Goal: Transaction & Acquisition: Purchase product/service

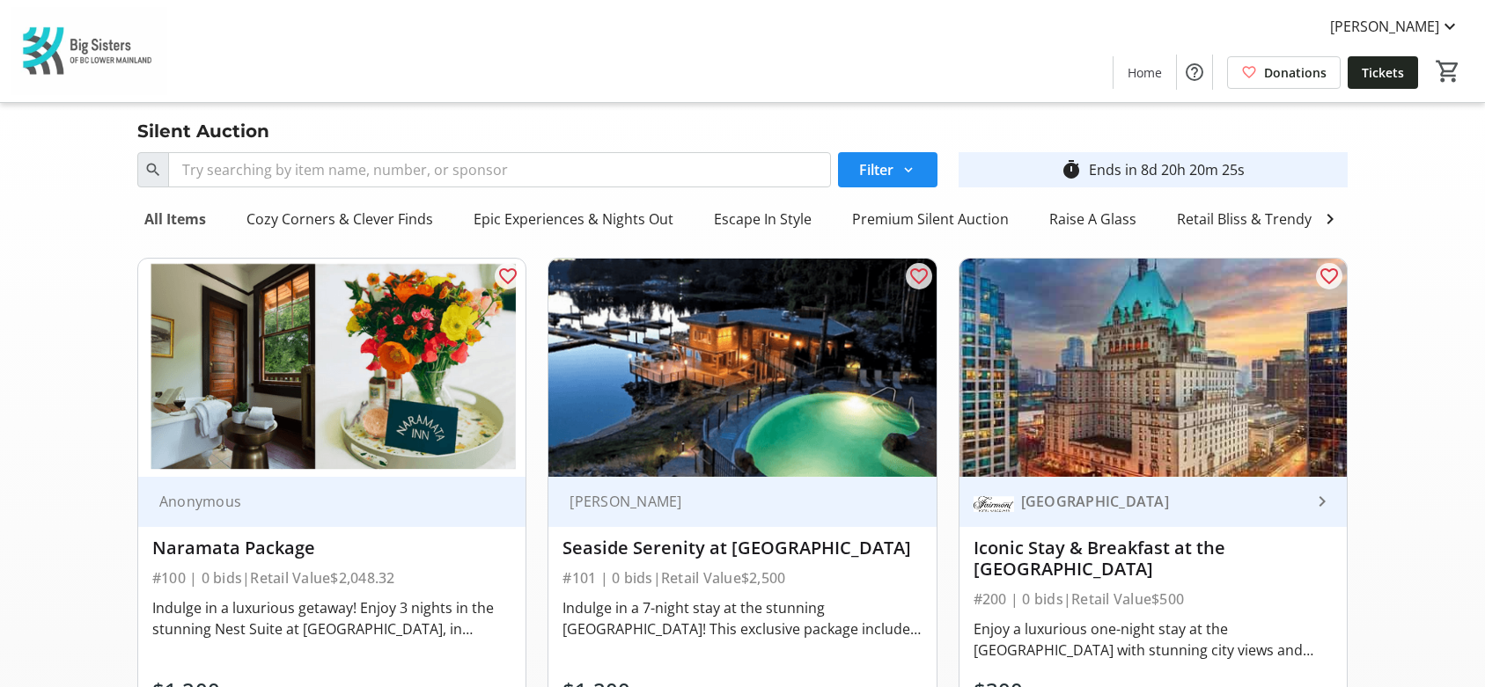
click at [171, 220] on div "All Items" at bounding box center [175, 219] width 76 height 35
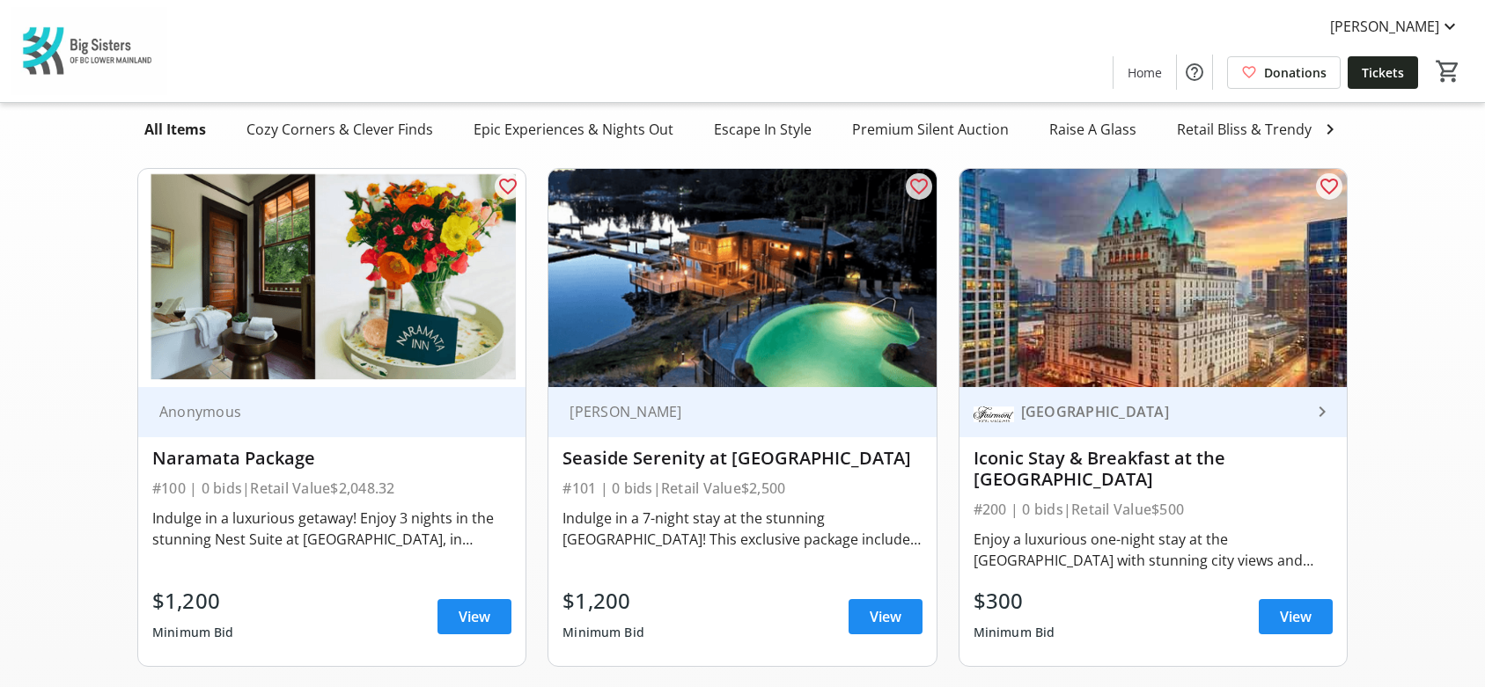
scroll to position [88, 0]
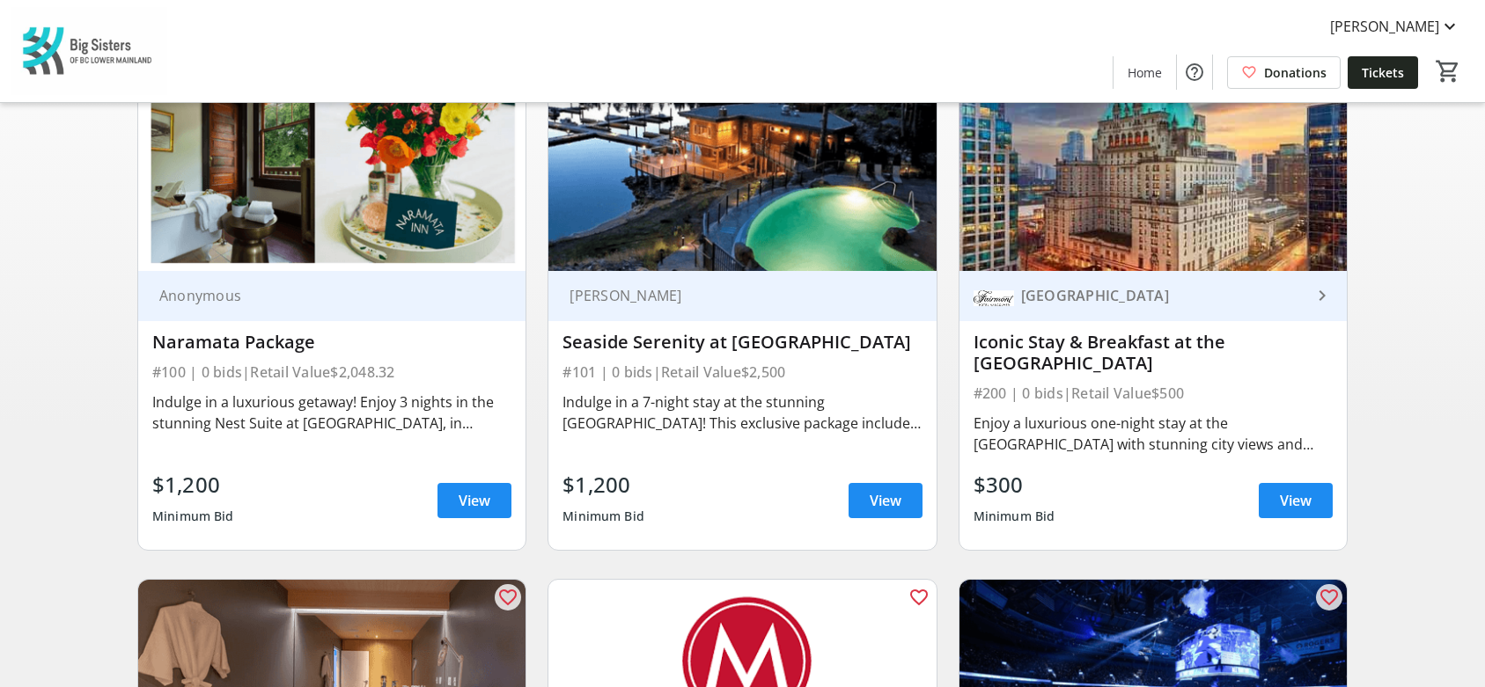
scroll to position [264, 0]
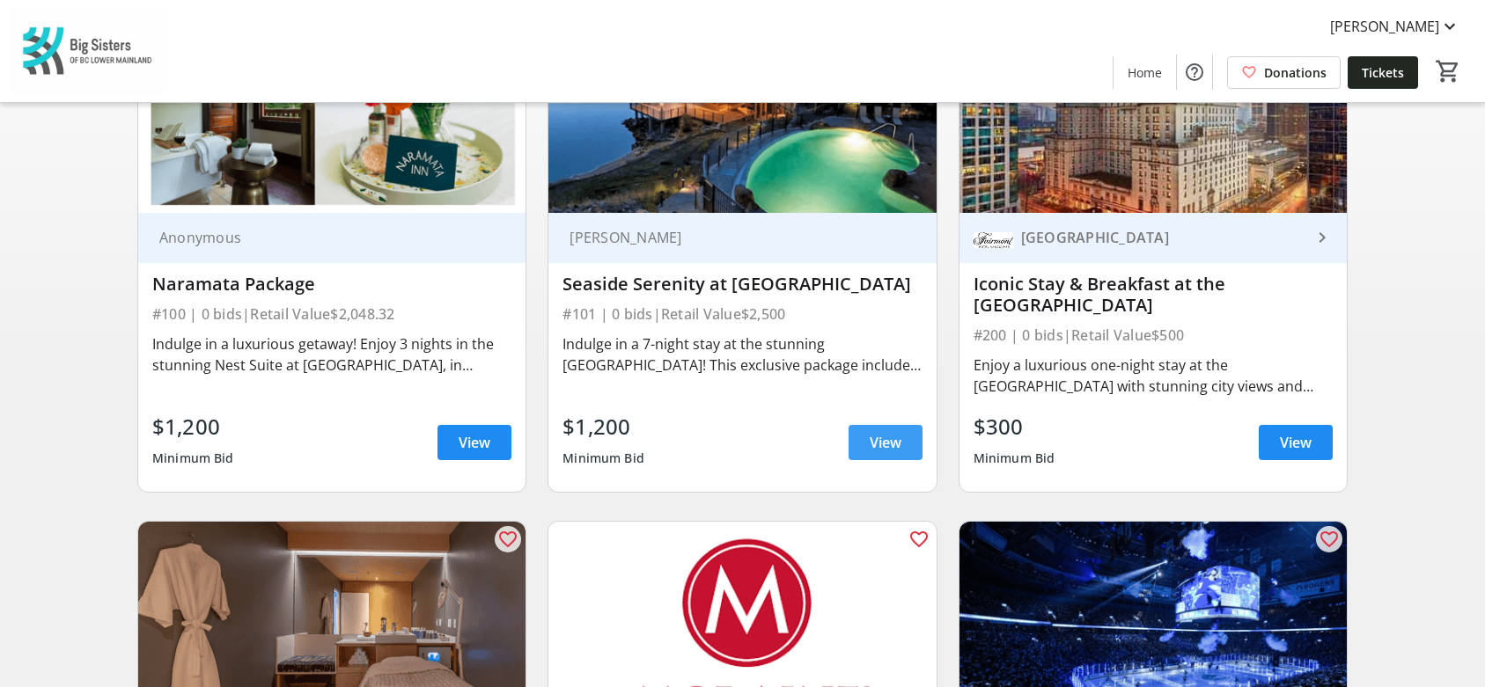
click at [866, 449] on span at bounding box center [885, 443] width 74 height 42
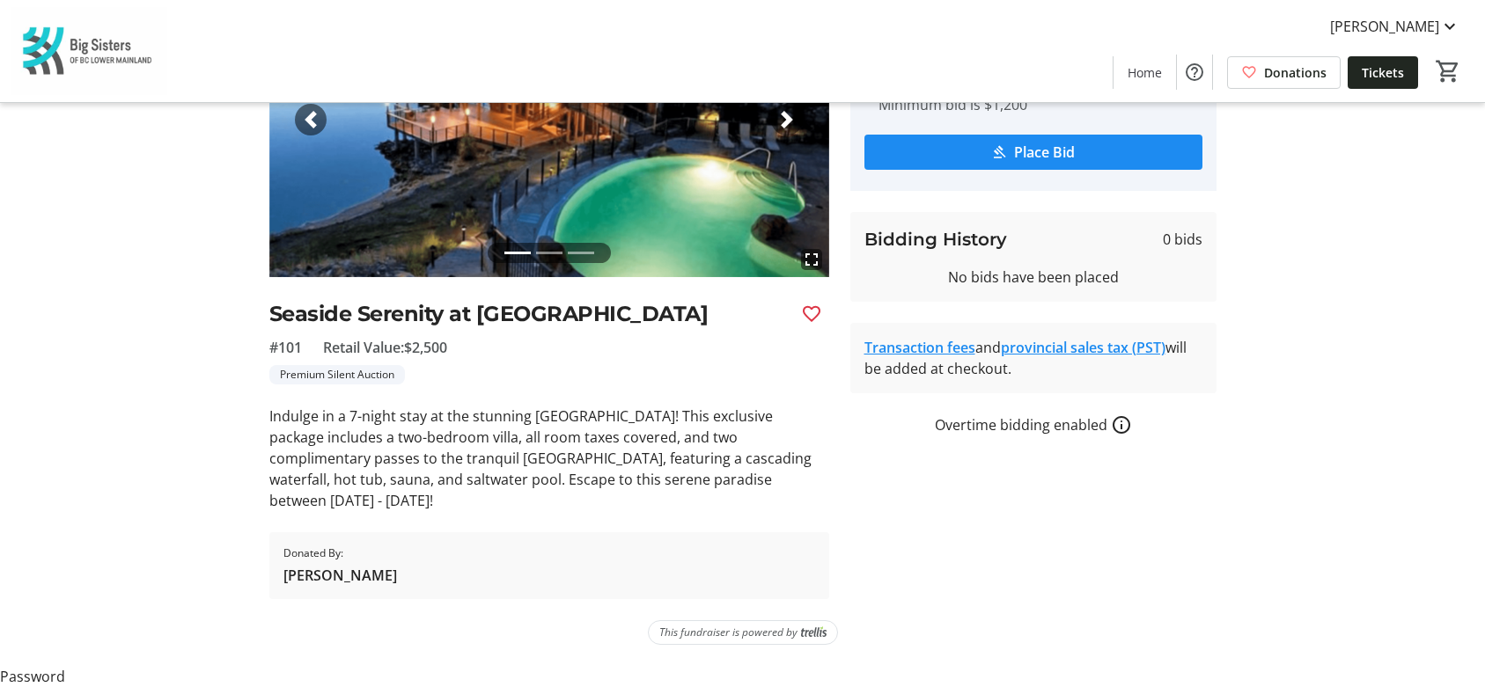
scroll to position [215, 0]
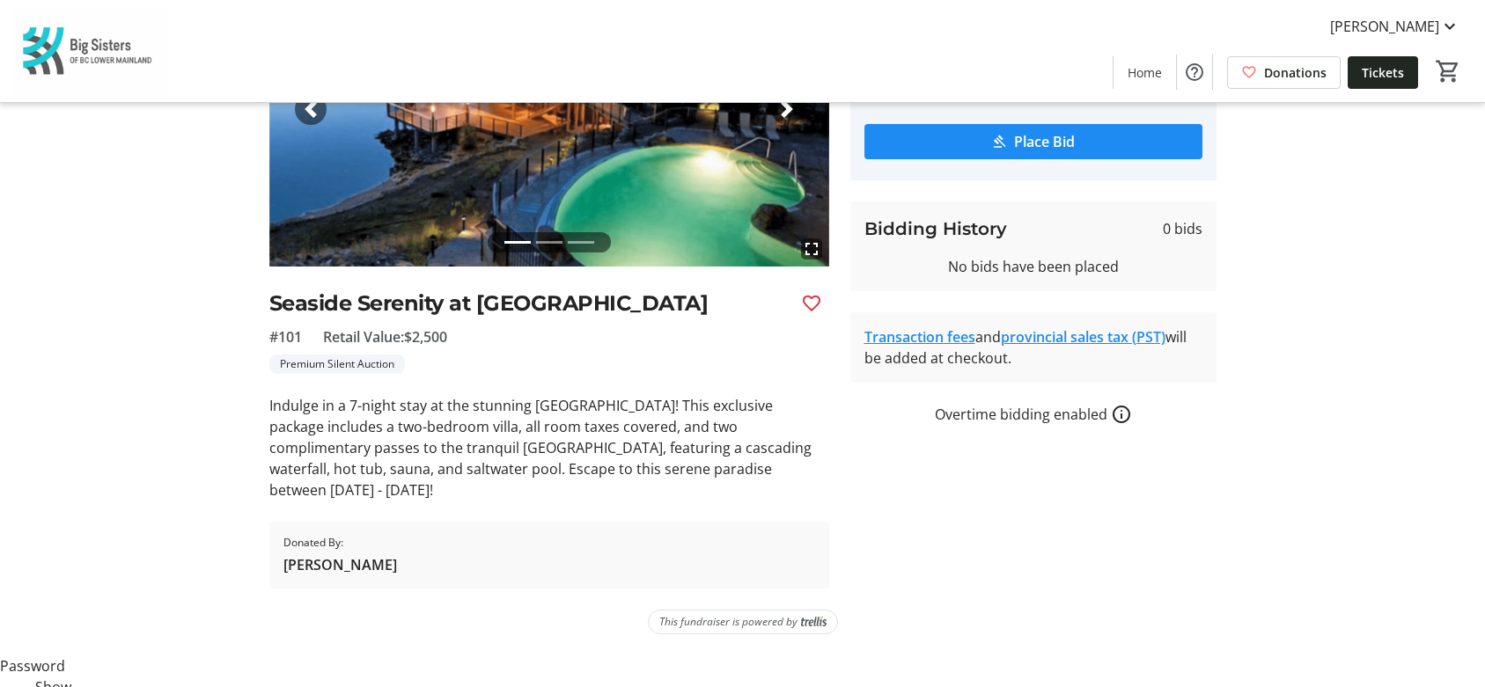
drag, startPoint x: 409, startPoint y: 525, endPoint x: 266, endPoint y: 531, distance: 143.5
click at [266, 531] on tr-auction-item-ui "fullscreen fullscreen fullscreen Previous Next Seaside Serenity at Painted Boat…" at bounding box center [549, 270] width 581 height 637
copy p "May 29 - June 5, 2026"
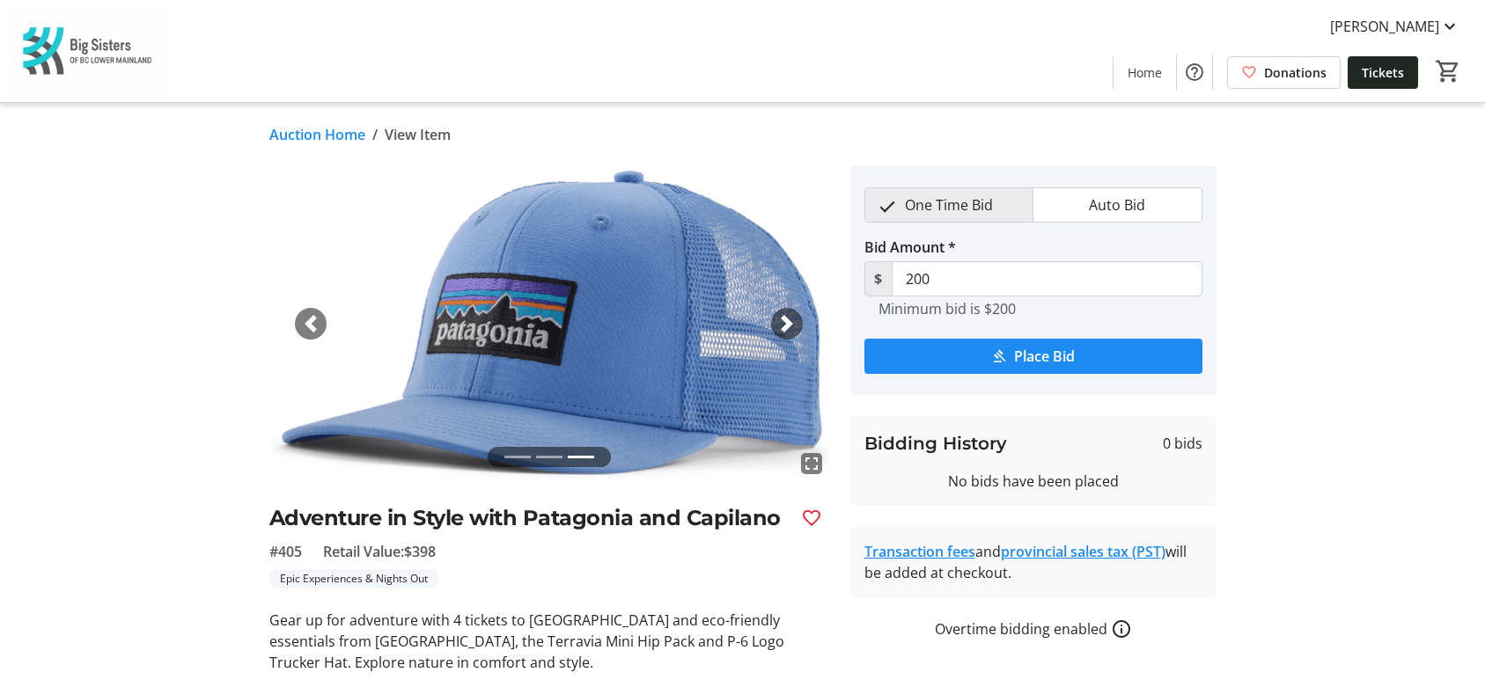
click at [52, 62] on img at bounding box center [89, 51] width 157 height 88
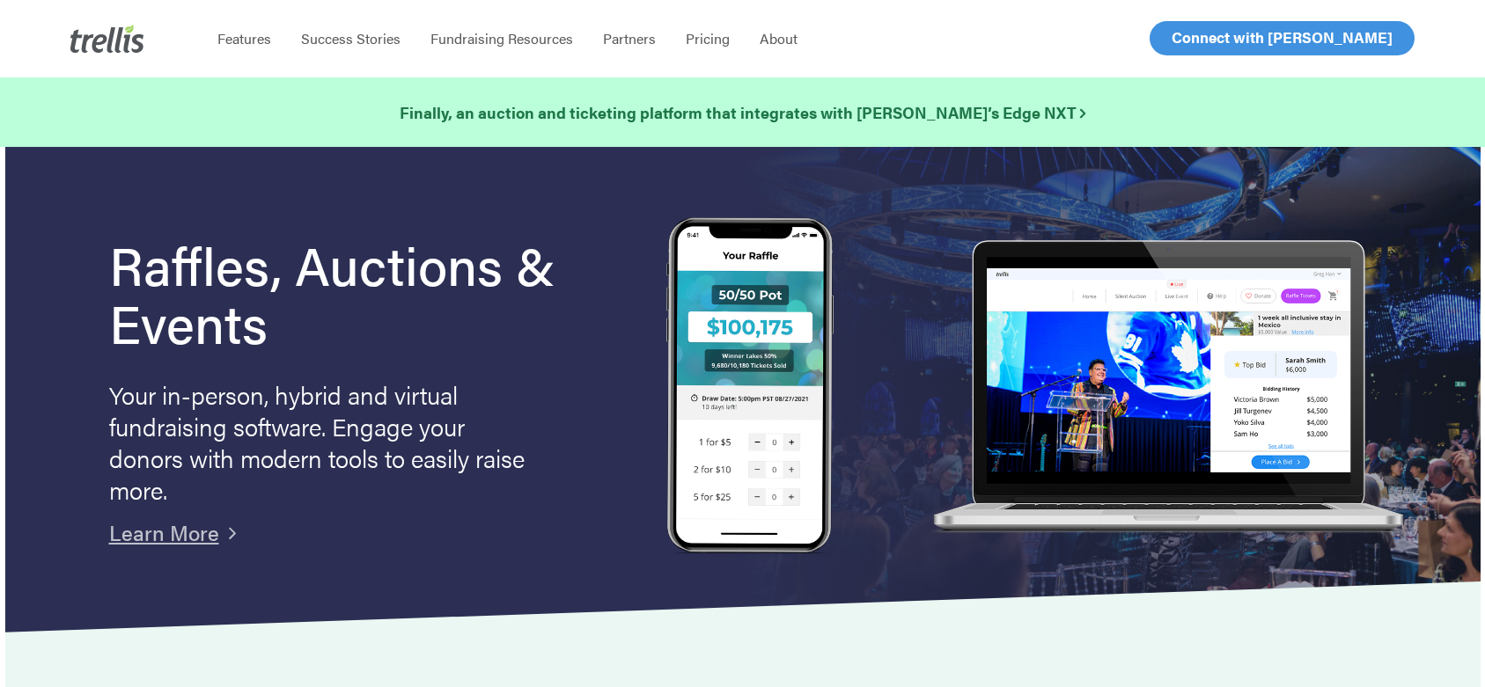
click at [1191, 33] on span "Log In" at bounding box center [1191, 37] width 42 height 21
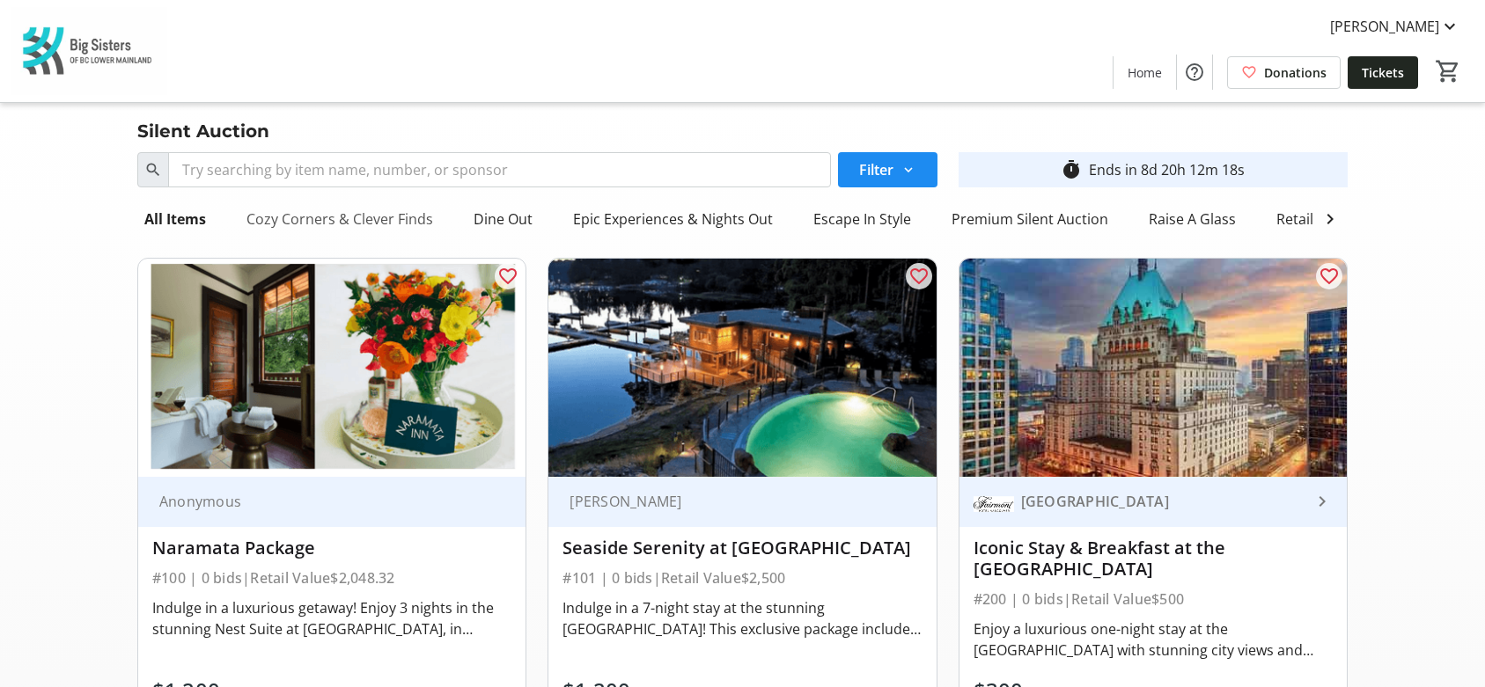
click at [342, 216] on div "Cozy Corners & Clever Finds" at bounding box center [339, 219] width 201 height 35
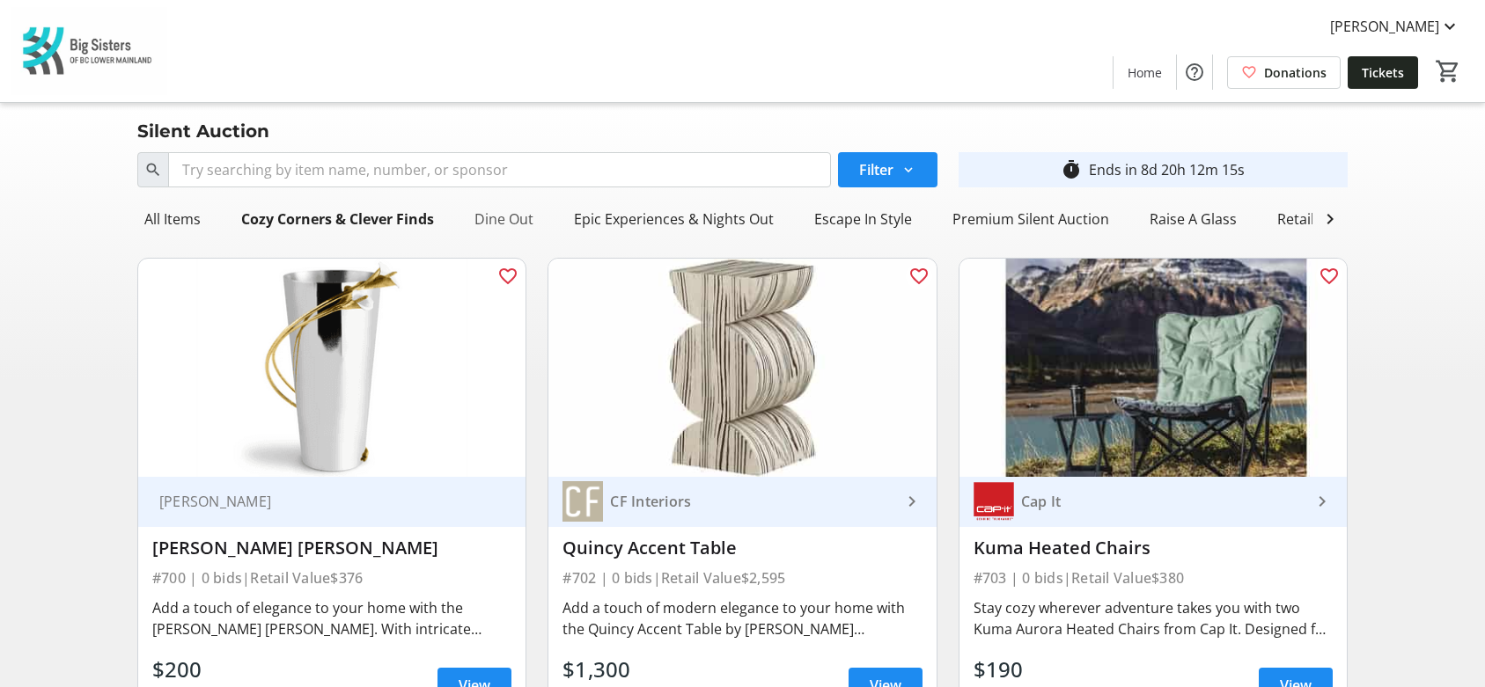
click at [505, 210] on div "Dine Out" at bounding box center [503, 219] width 73 height 35
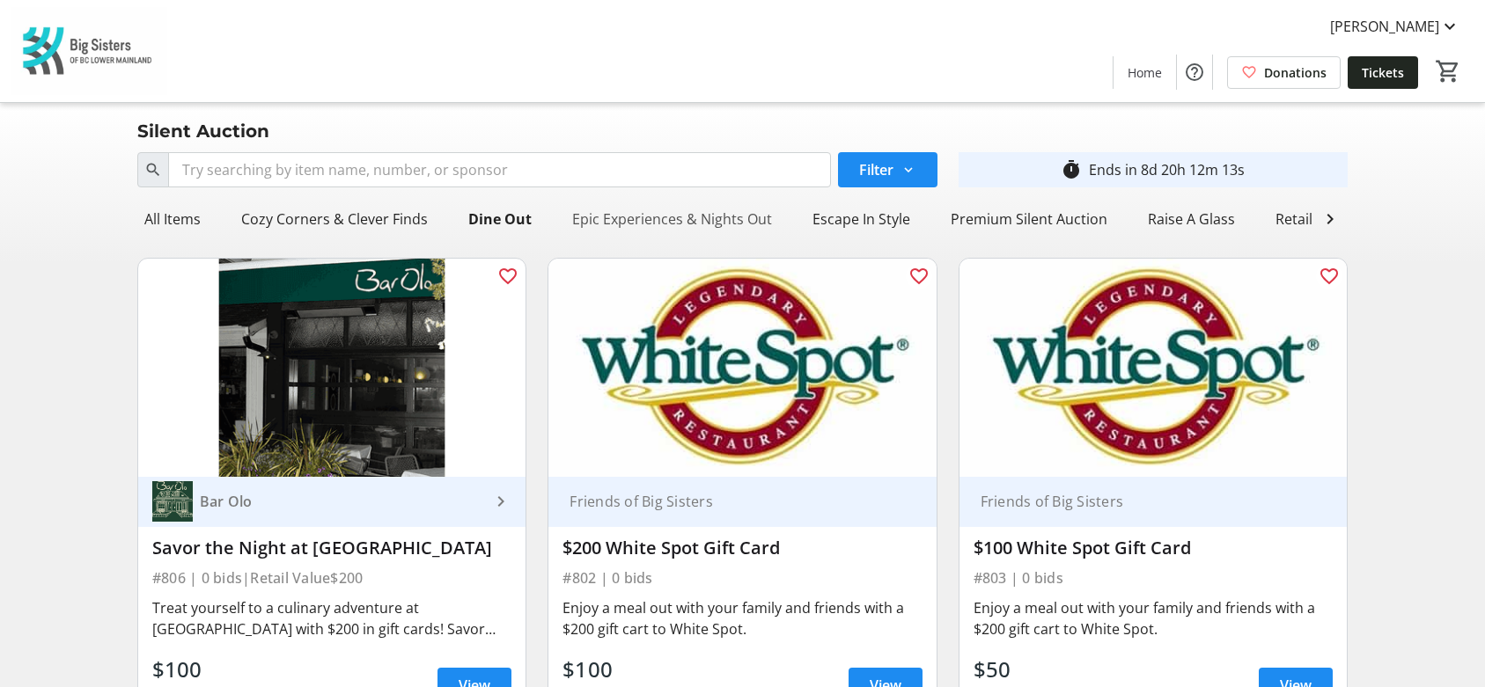
click at [720, 216] on div "Epic Experiences & Nights Out" at bounding box center [672, 219] width 214 height 35
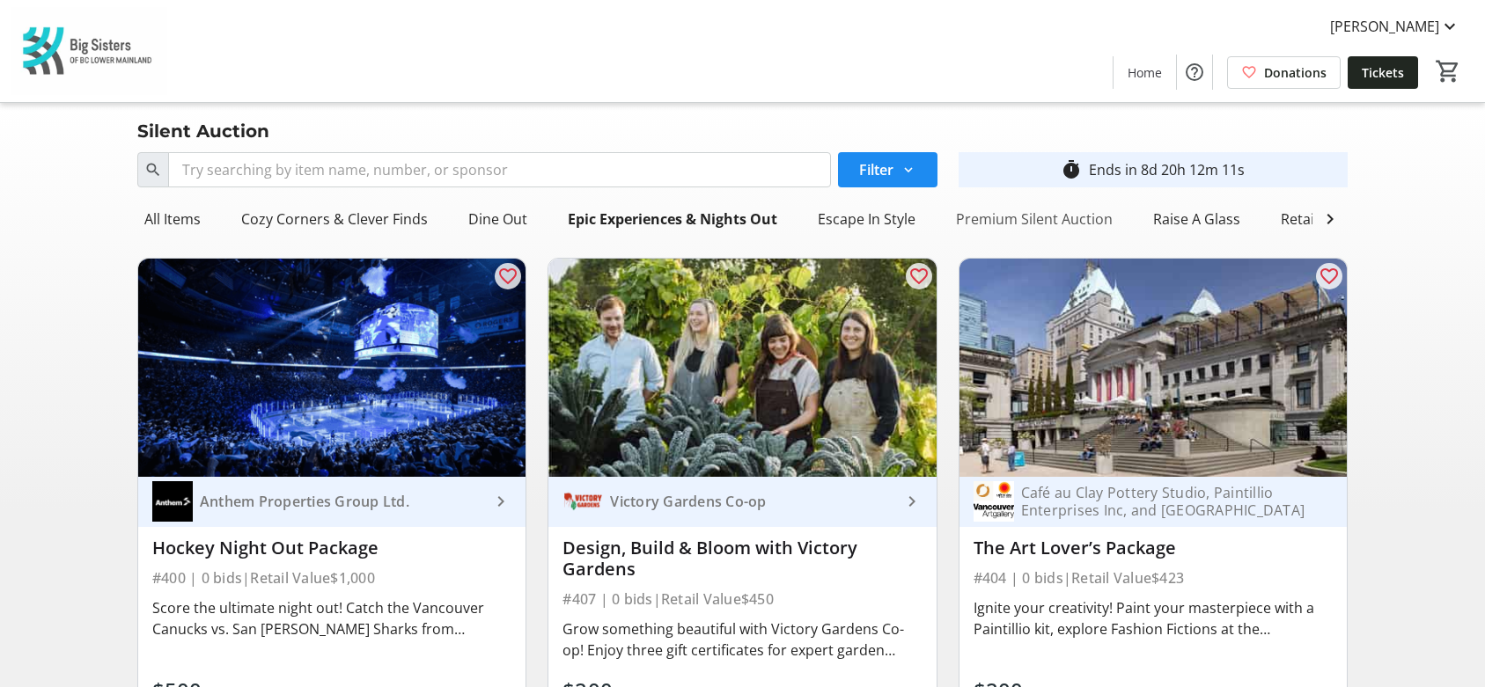
click at [1050, 219] on div "Premium Silent Auction" at bounding box center [1034, 219] width 171 height 35
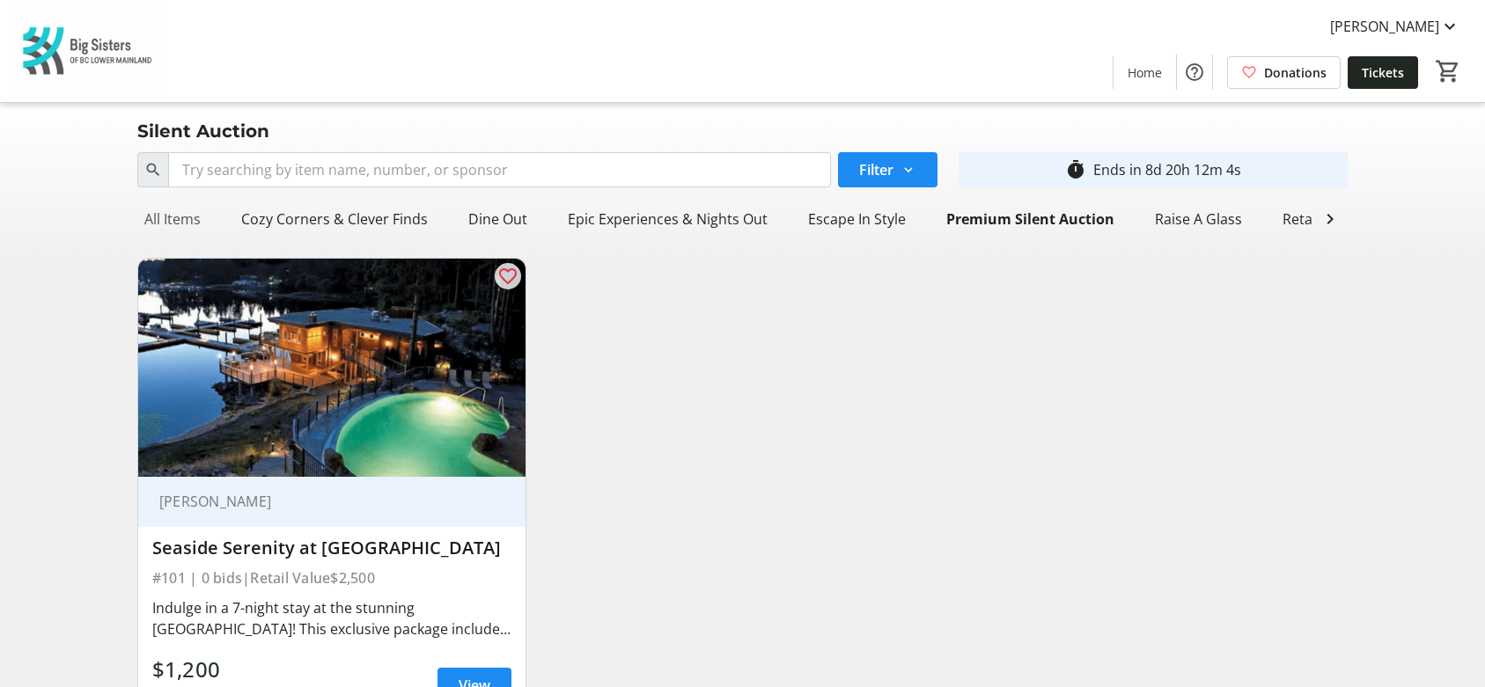
click at [176, 211] on div "All Items" at bounding box center [172, 219] width 70 height 35
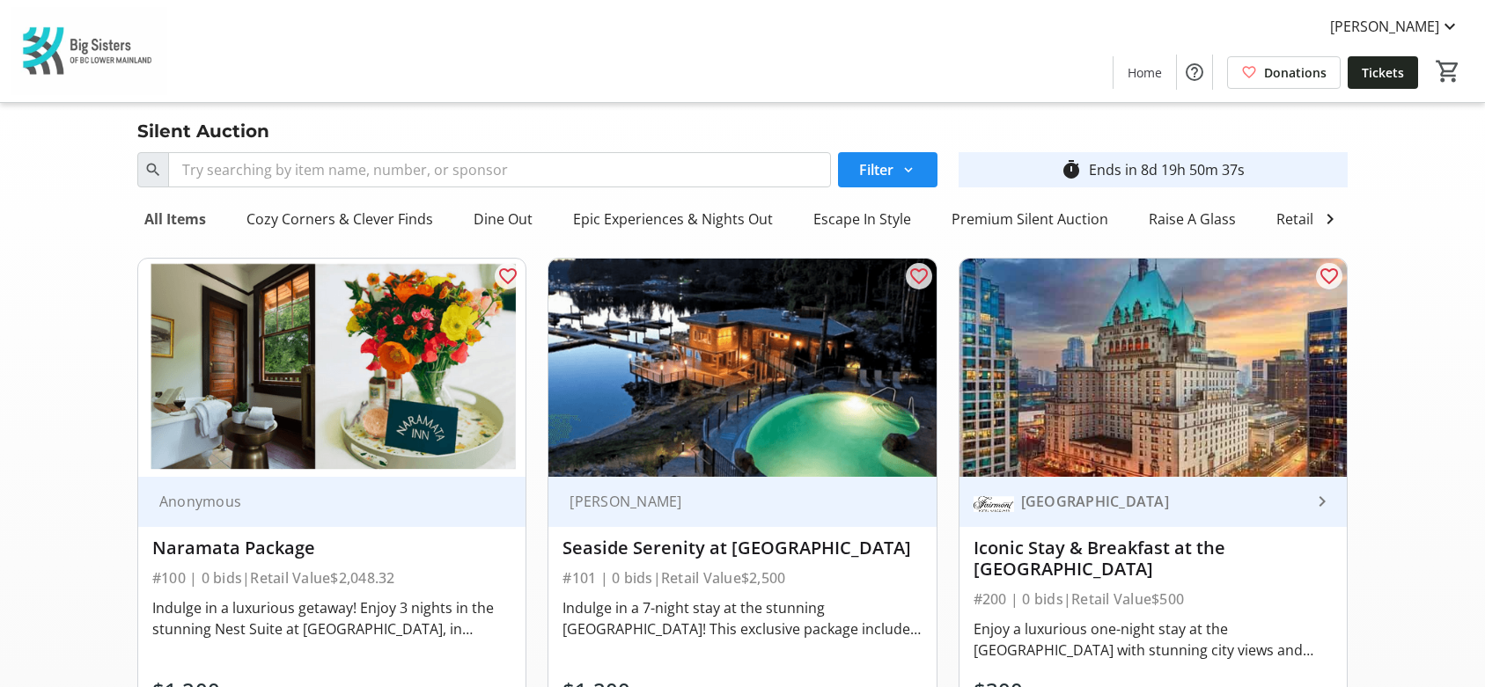
click at [157, 210] on div "All Items" at bounding box center [175, 219] width 76 height 35
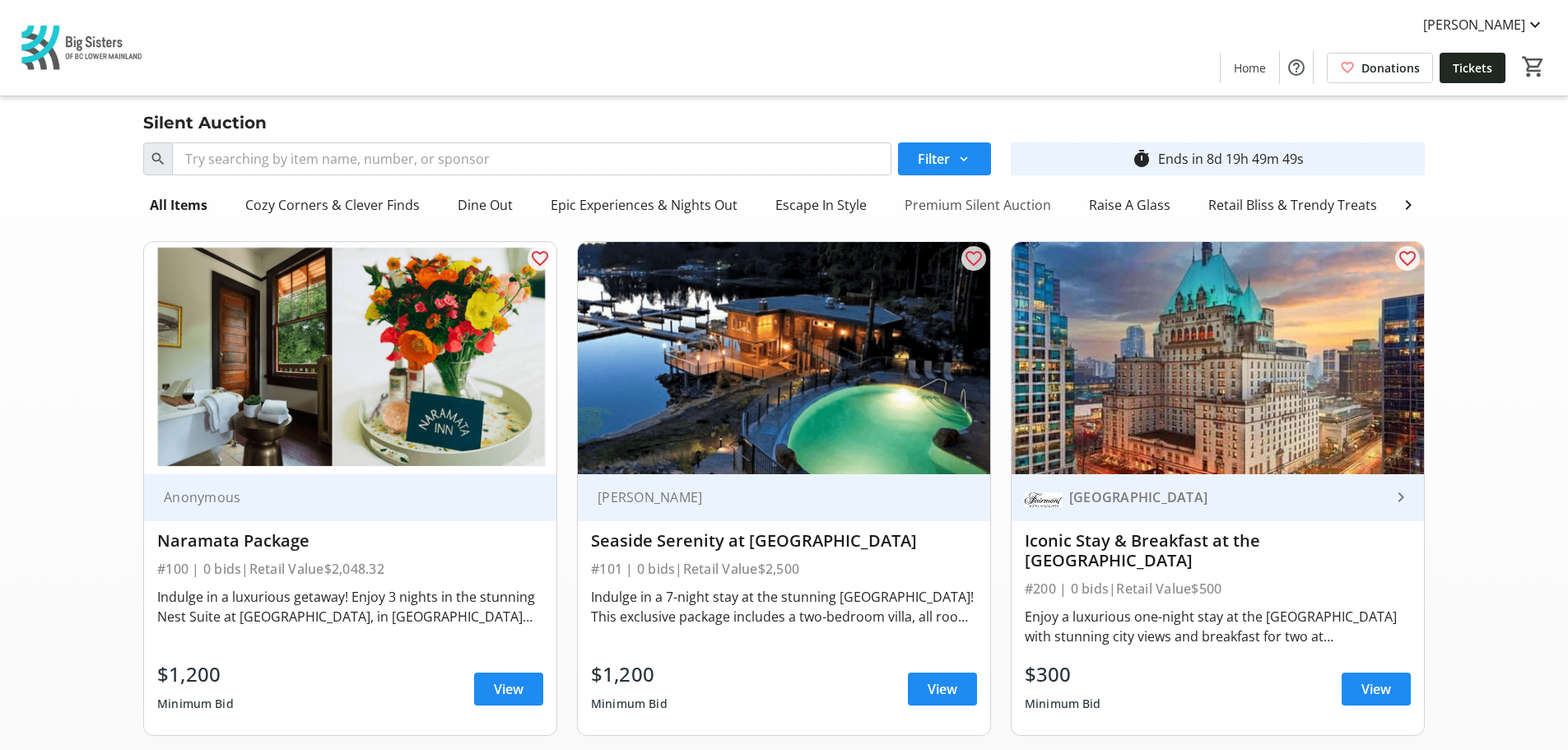
click at [950, 200] on div "Premium Silent Auction" at bounding box center [978, 205] width 160 height 33
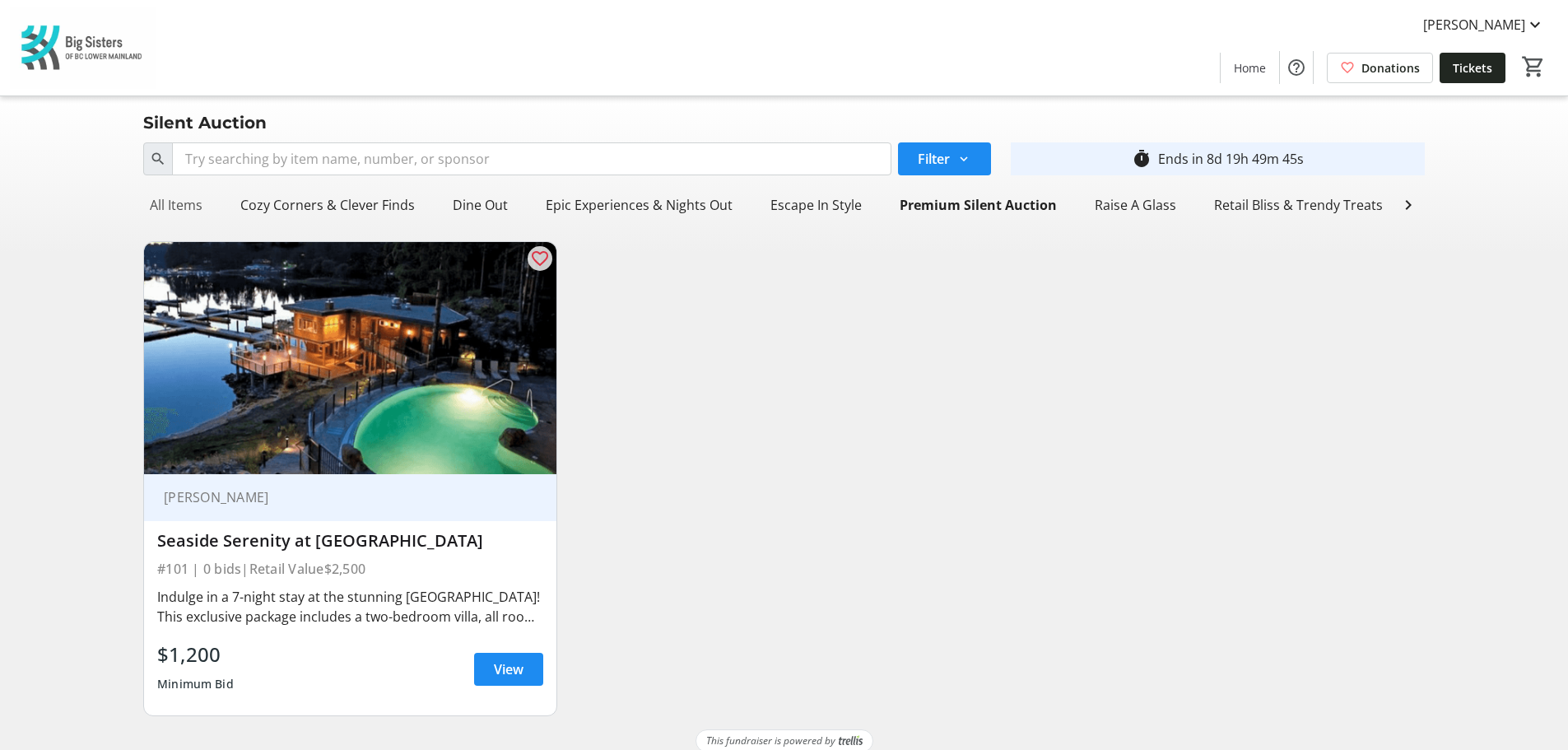
click at [175, 206] on div "All Items" at bounding box center [176, 205] width 65 height 33
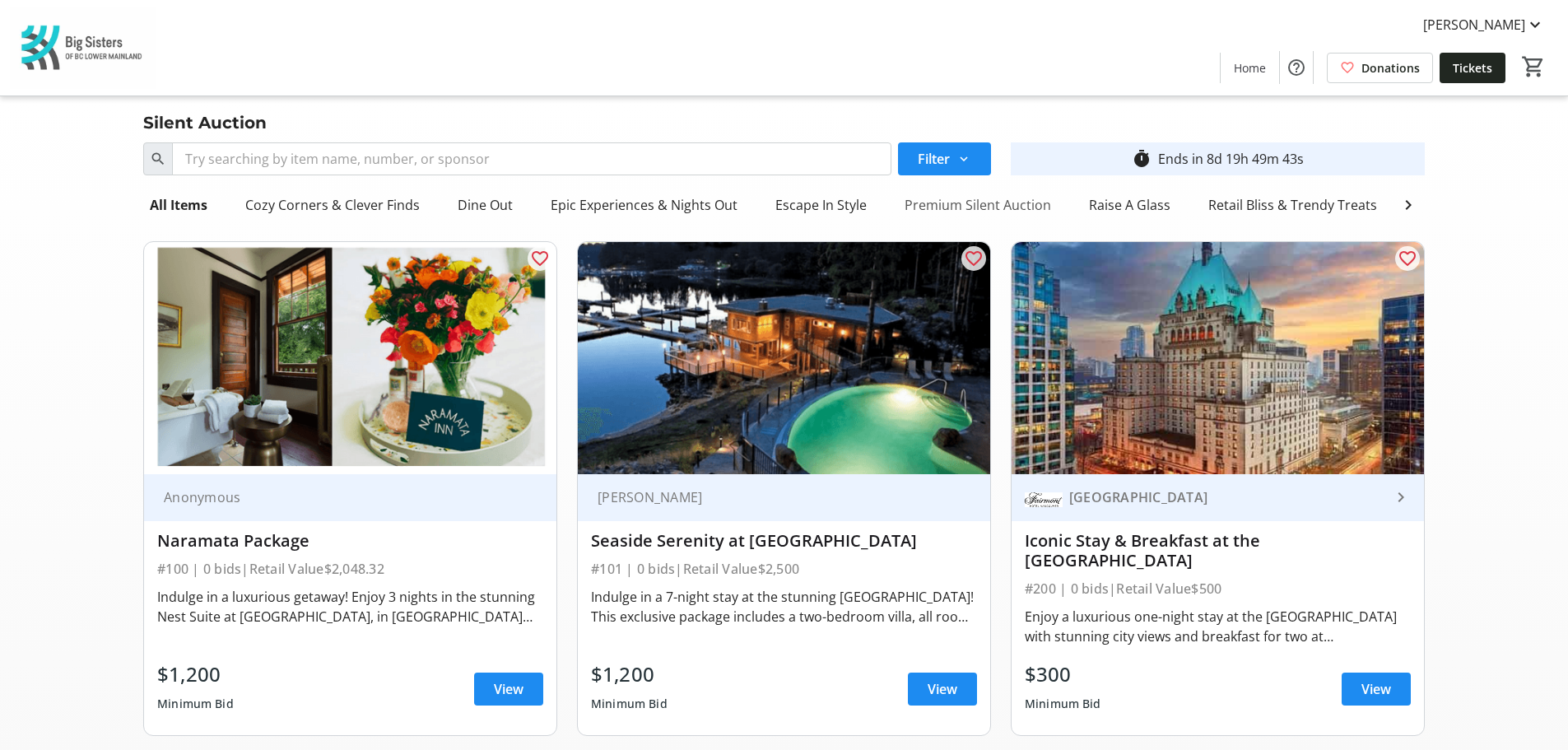
click at [976, 202] on div "Premium Silent Auction" at bounding box center [978, 205] width 160 height 33
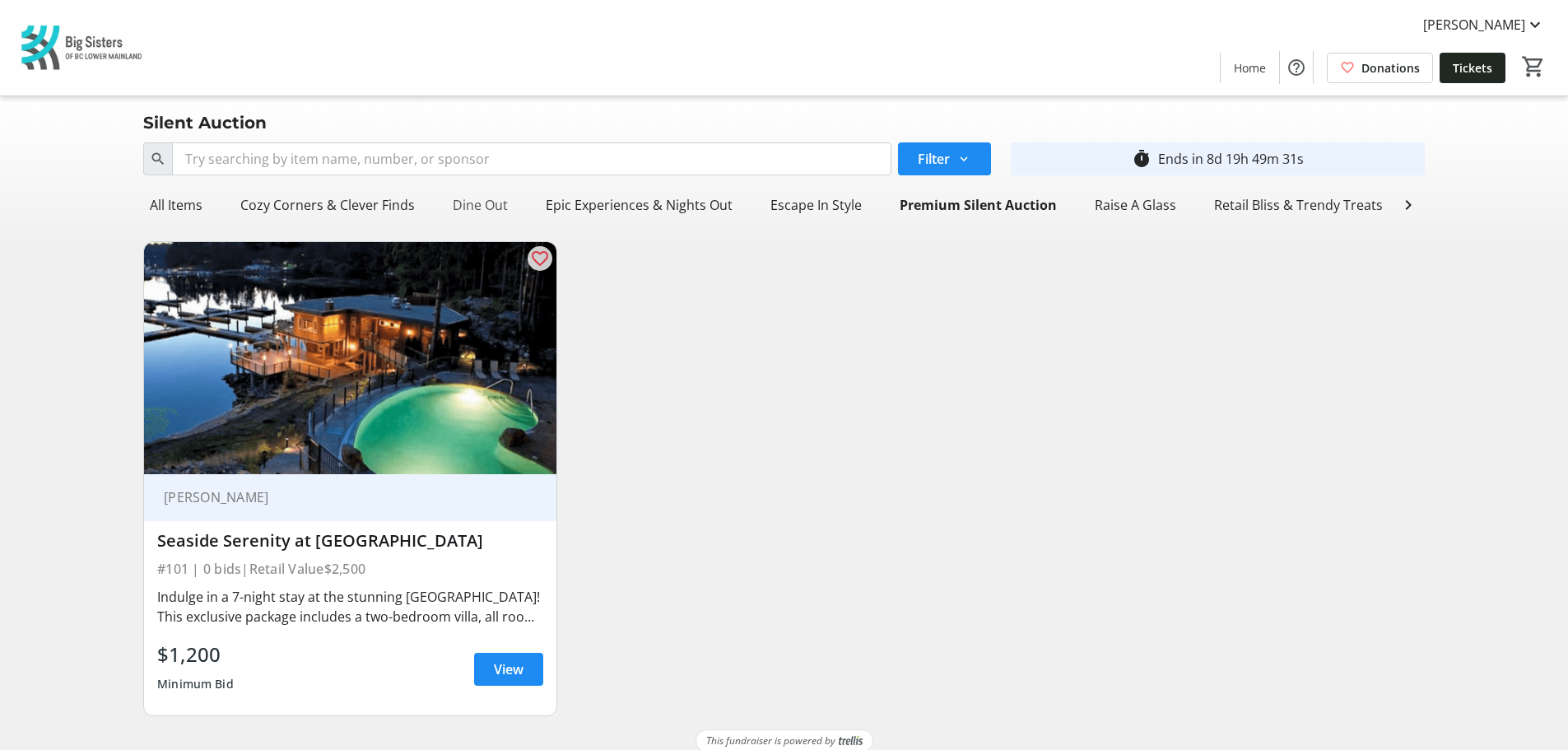
click at [484, 197] on div "Dine Out" at bounding box center [480, 205] width 68 height 33
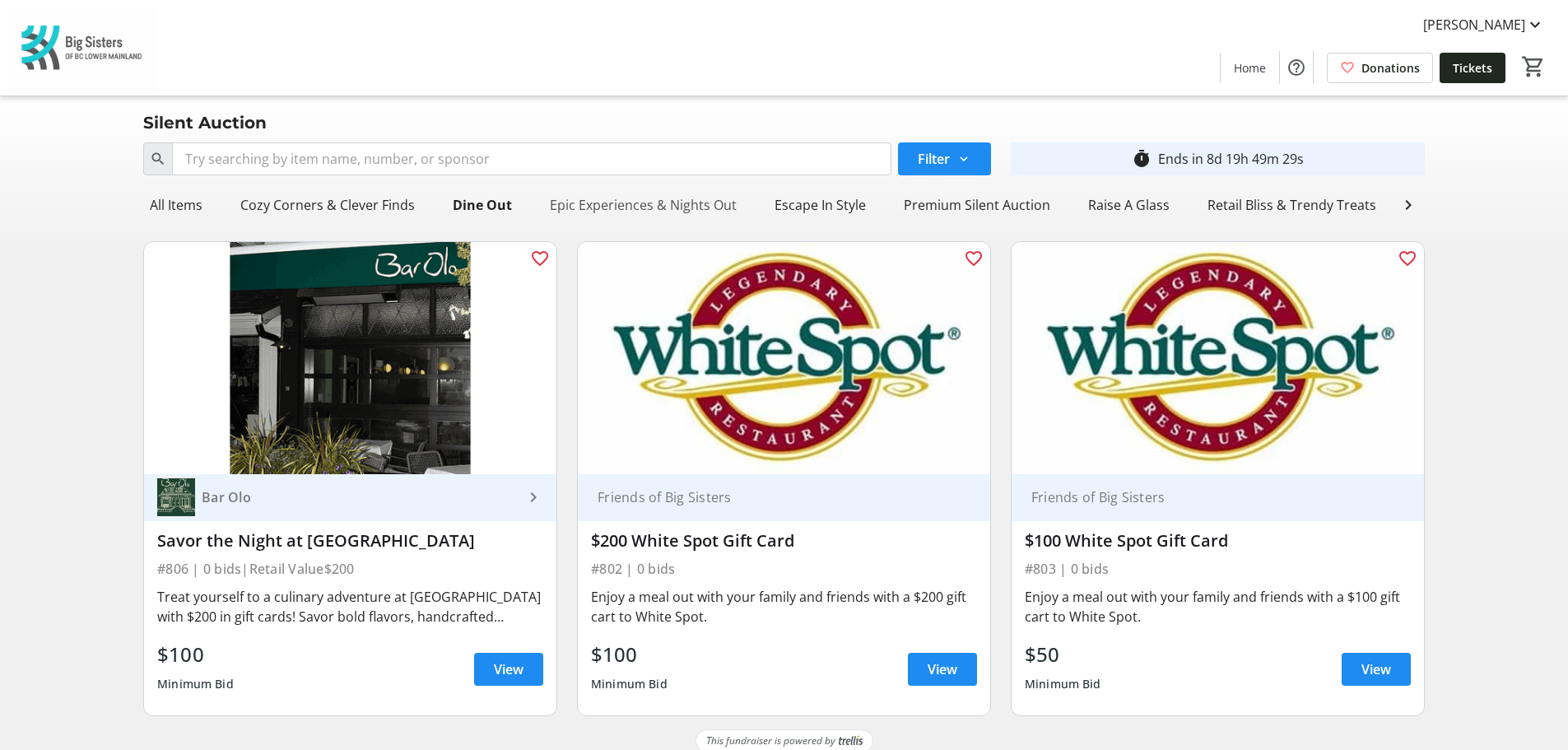
click at [567, 204] on div "Epic Experiences & Nights Out" at bounding box center [644, 205] width 200 height 33
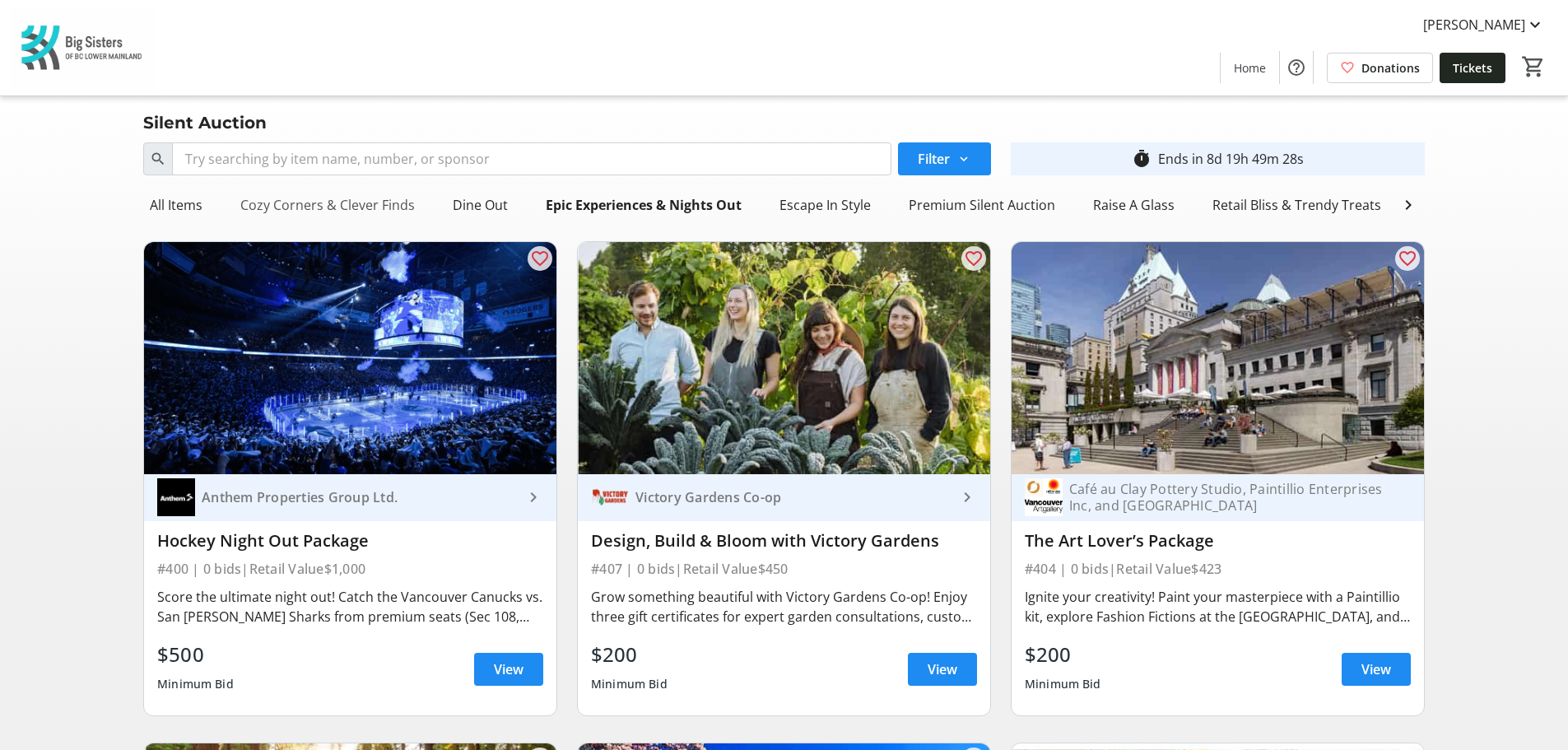
click at [264, 202] on div "Cozy Corners & Clever Finds" at bounding box center [327, 205] width 188 height 33
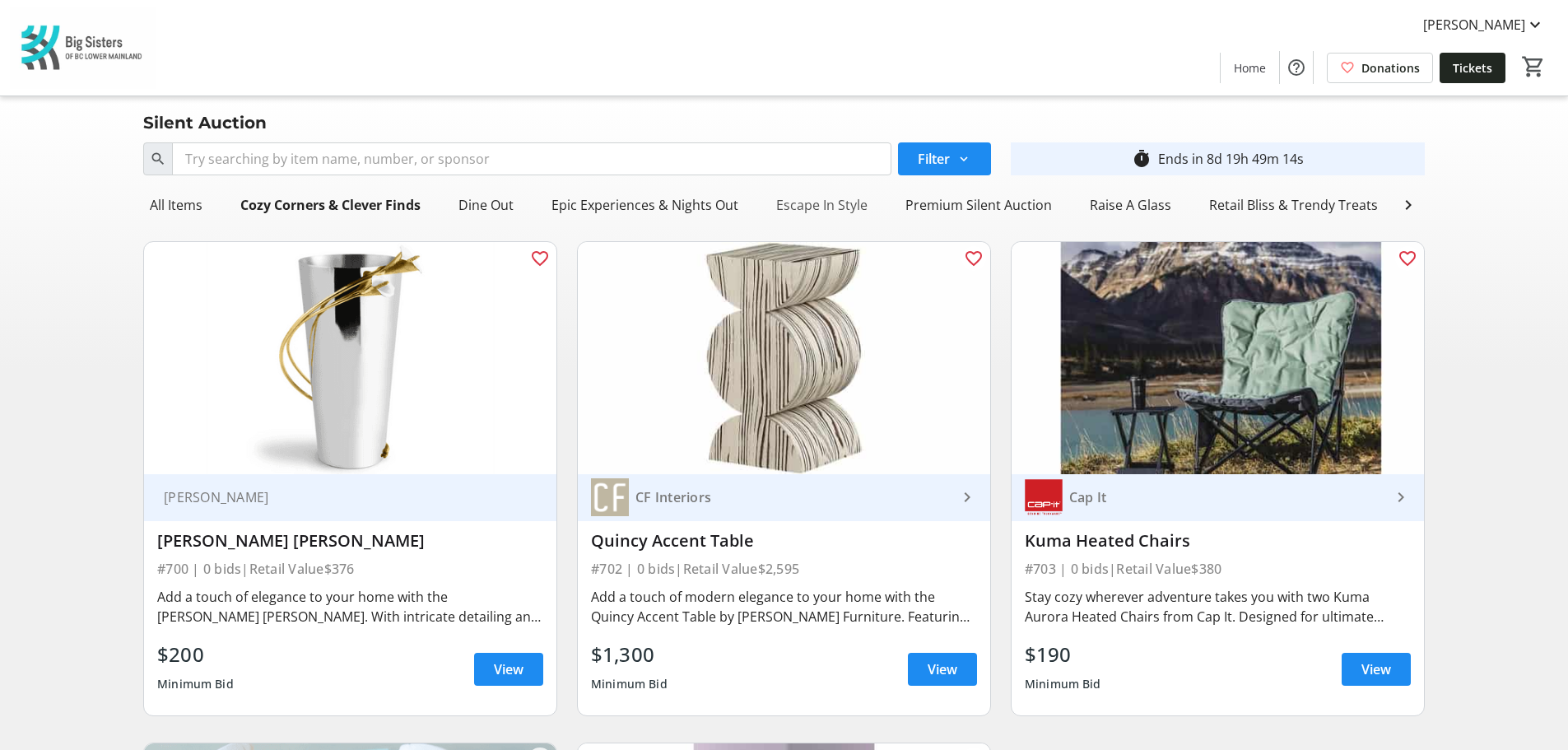
click at [835, 206] on div "Escape In Style" at bounding box center [822, 205] width 105 height 33
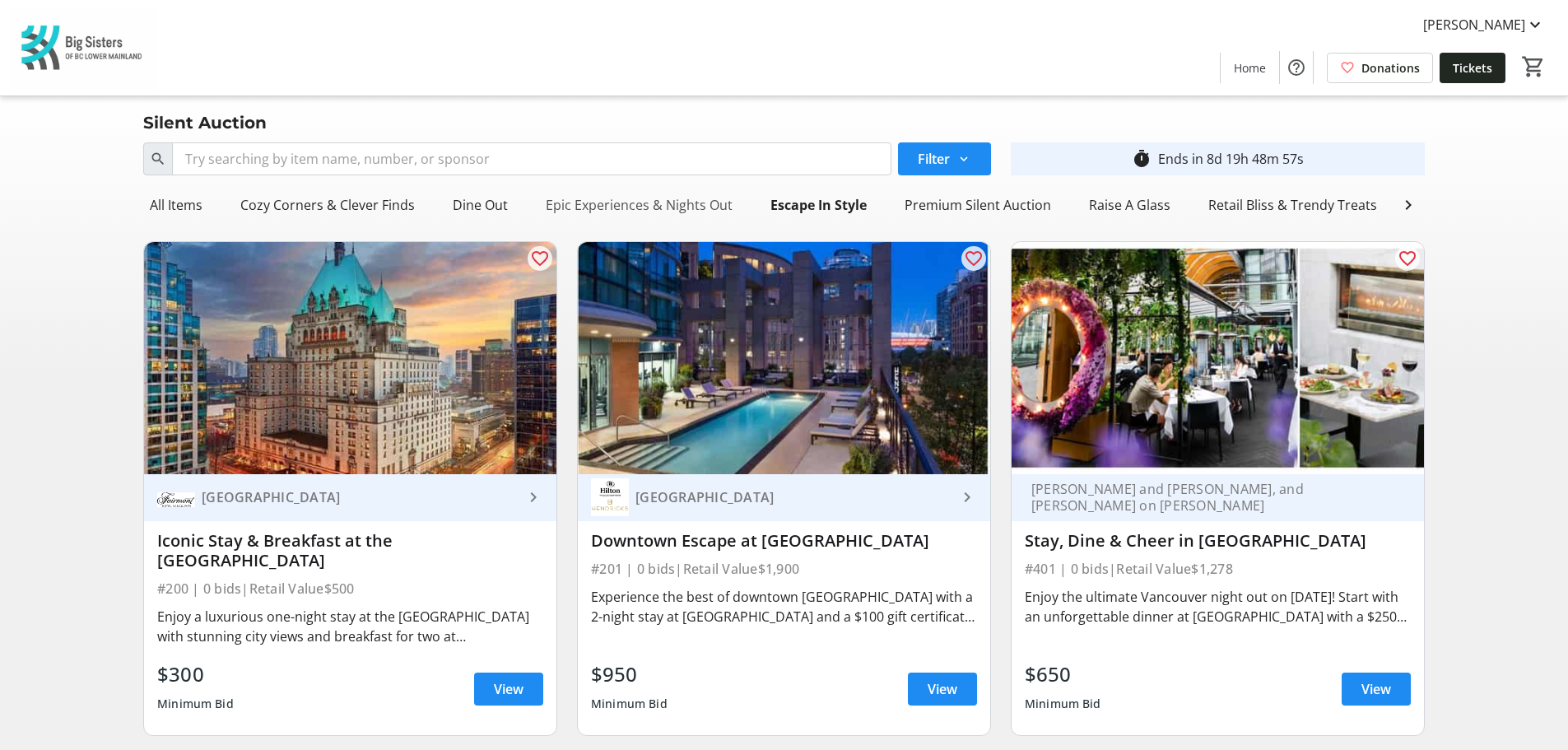
click at [554, 210] on div "Epic Experiences & Nights Out" at bounding box center [639, 205] width 200 height 33
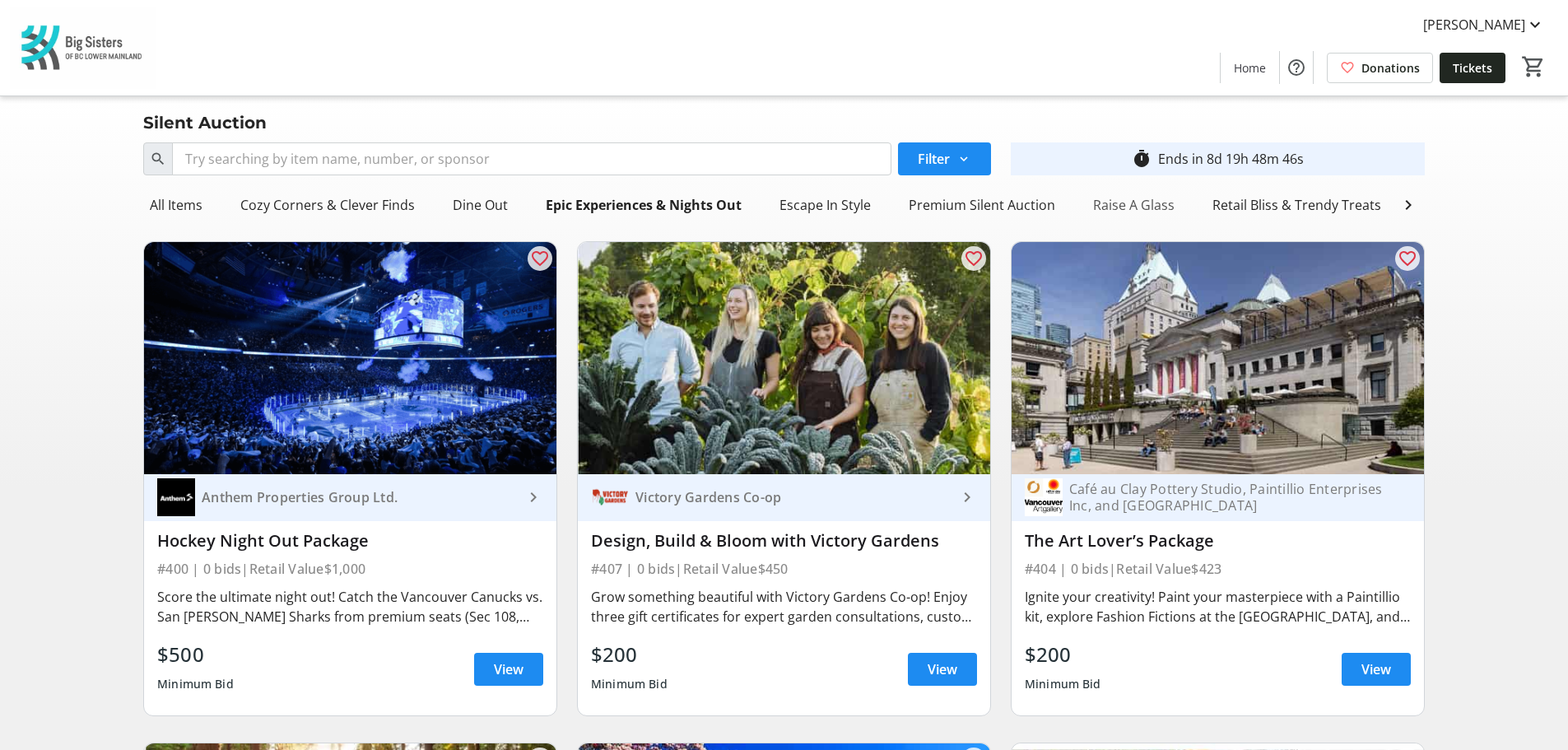
click at [1105, 210] on div "Raise A Glass" at bounding box center [1134, 205] width 94 height 33
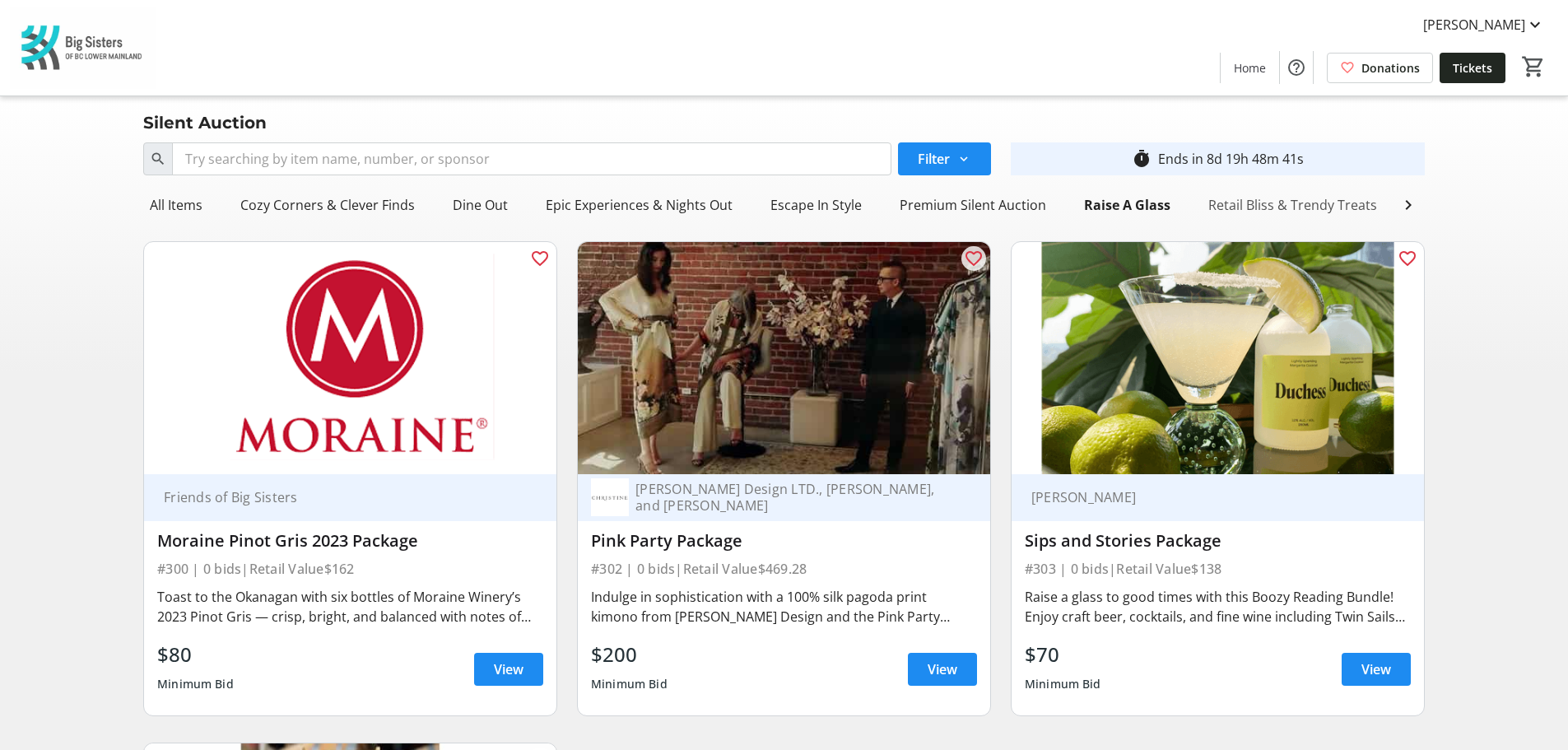
click at [1202, 204] on div "Retail Bliss & Trendy Treats" at bounding box center [1293, 205] width 181 height 33
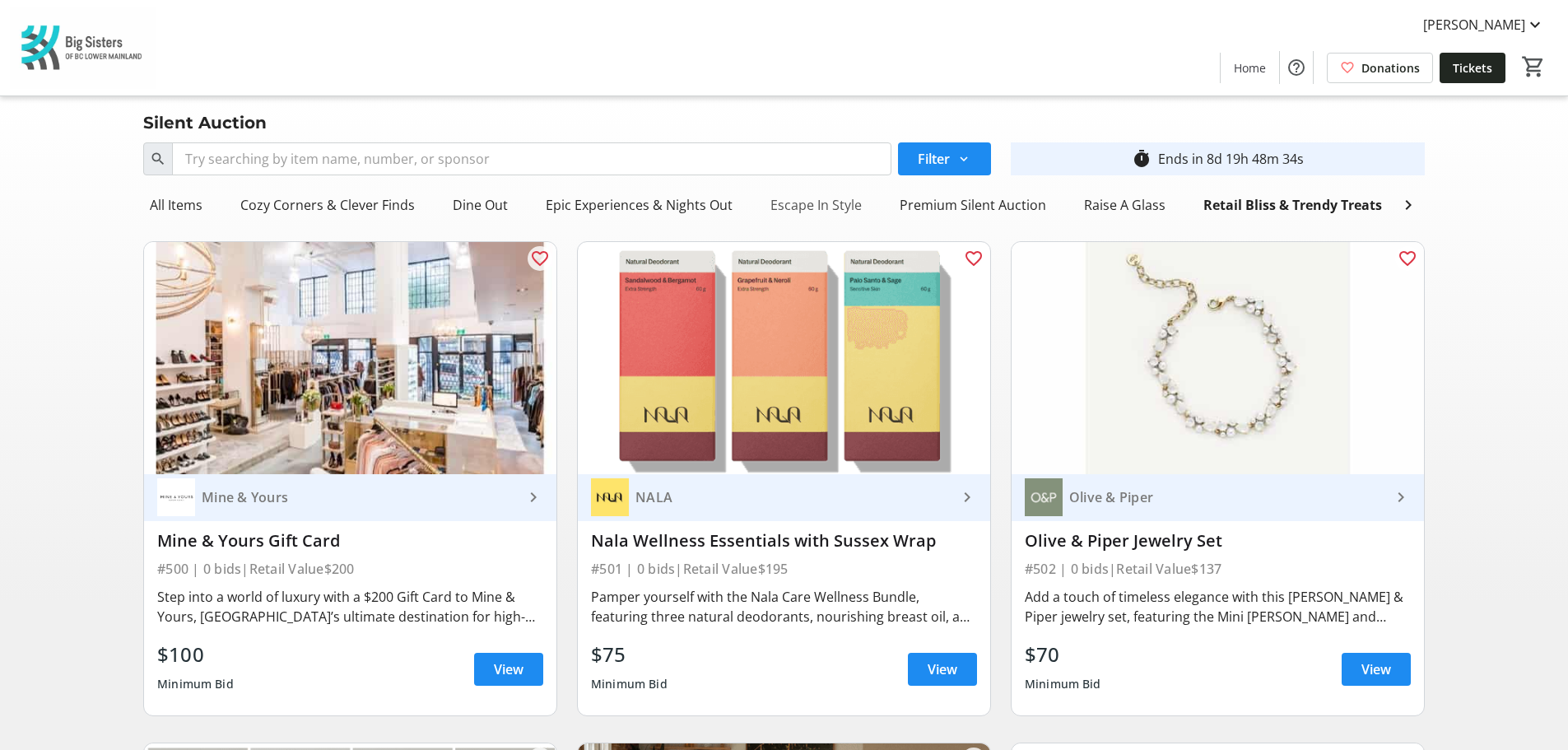
click at [776, 207] on div "Escape In Style" at bounding box center [817, 205] width 105 height 33
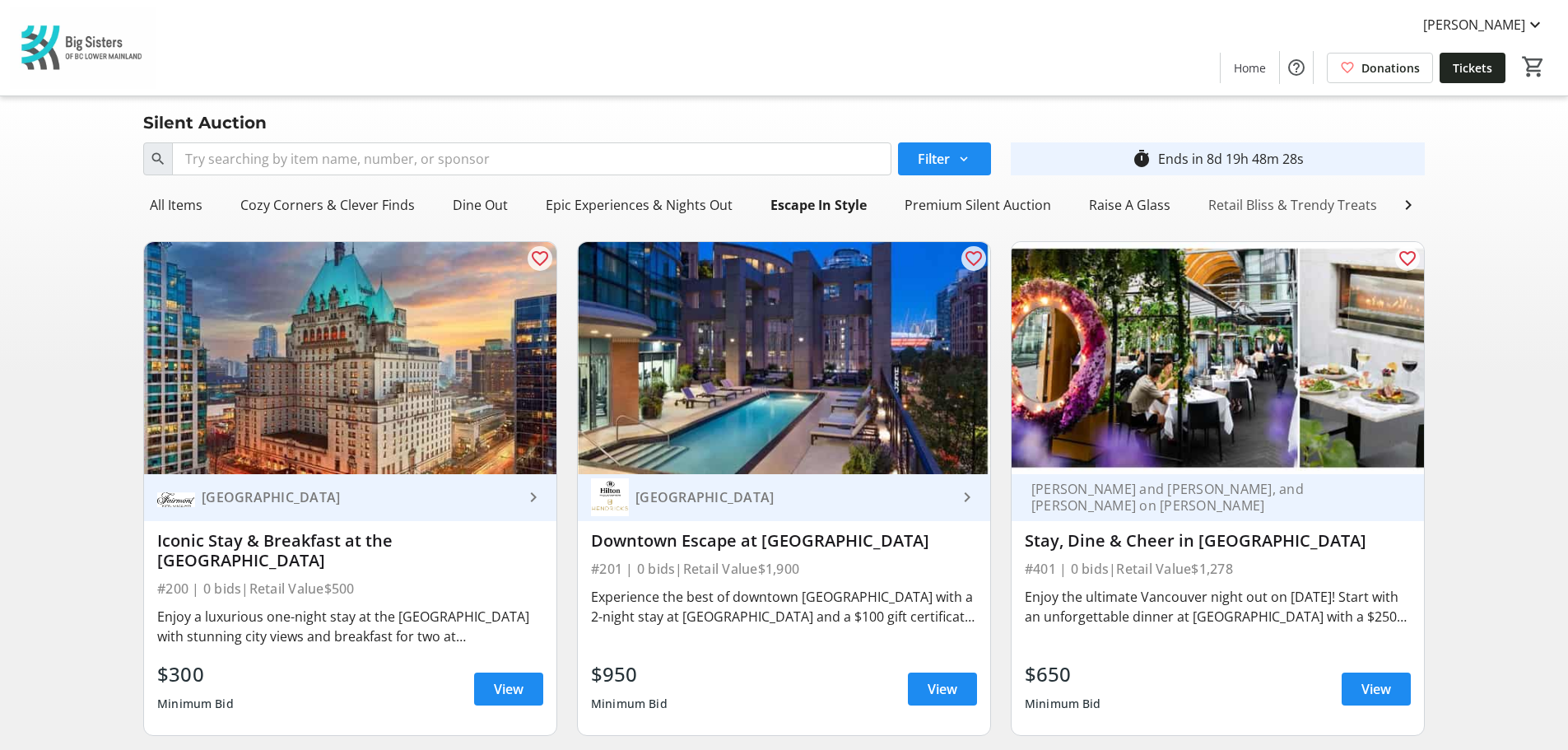
click at [1246, 202] on div "Retail Bliss & Trendy Treats" at bounding box center [1293, 205] width 181 height 33
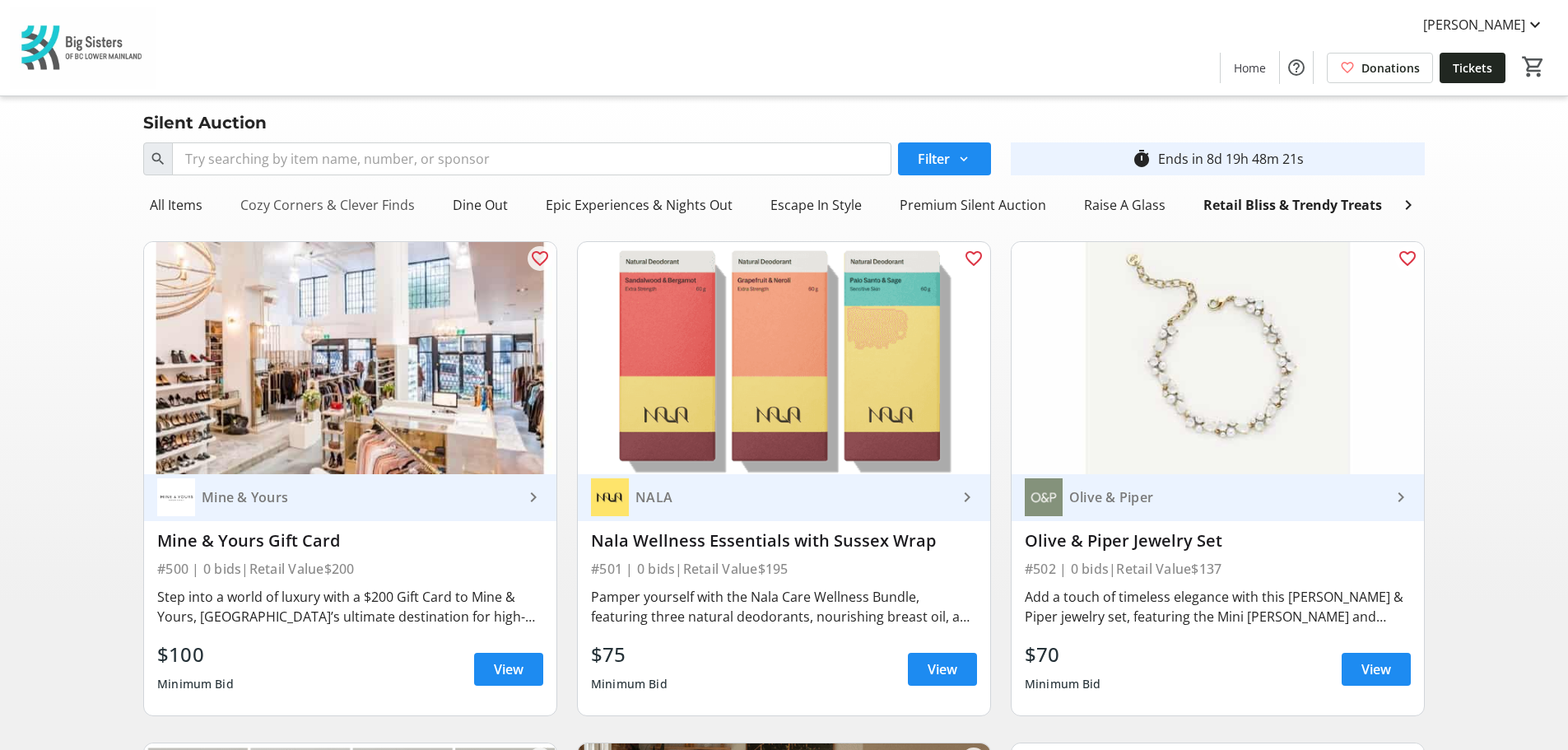
drag, startPoint x: 298, startPoint y: 188, endPoint x: 305, endPoint y: 207, distance: 20.2
click at [298, 188] on nav "All Items Cozy Corners & Clever Finds Dine Out Epic Experiences & Nights Out Es…" at bounding box center [784, 204] width 1282 height 46
click at [309, 216] on div "Cozy Corners & Clever Finds" at bounding box center [327, 205] width 188 height 33
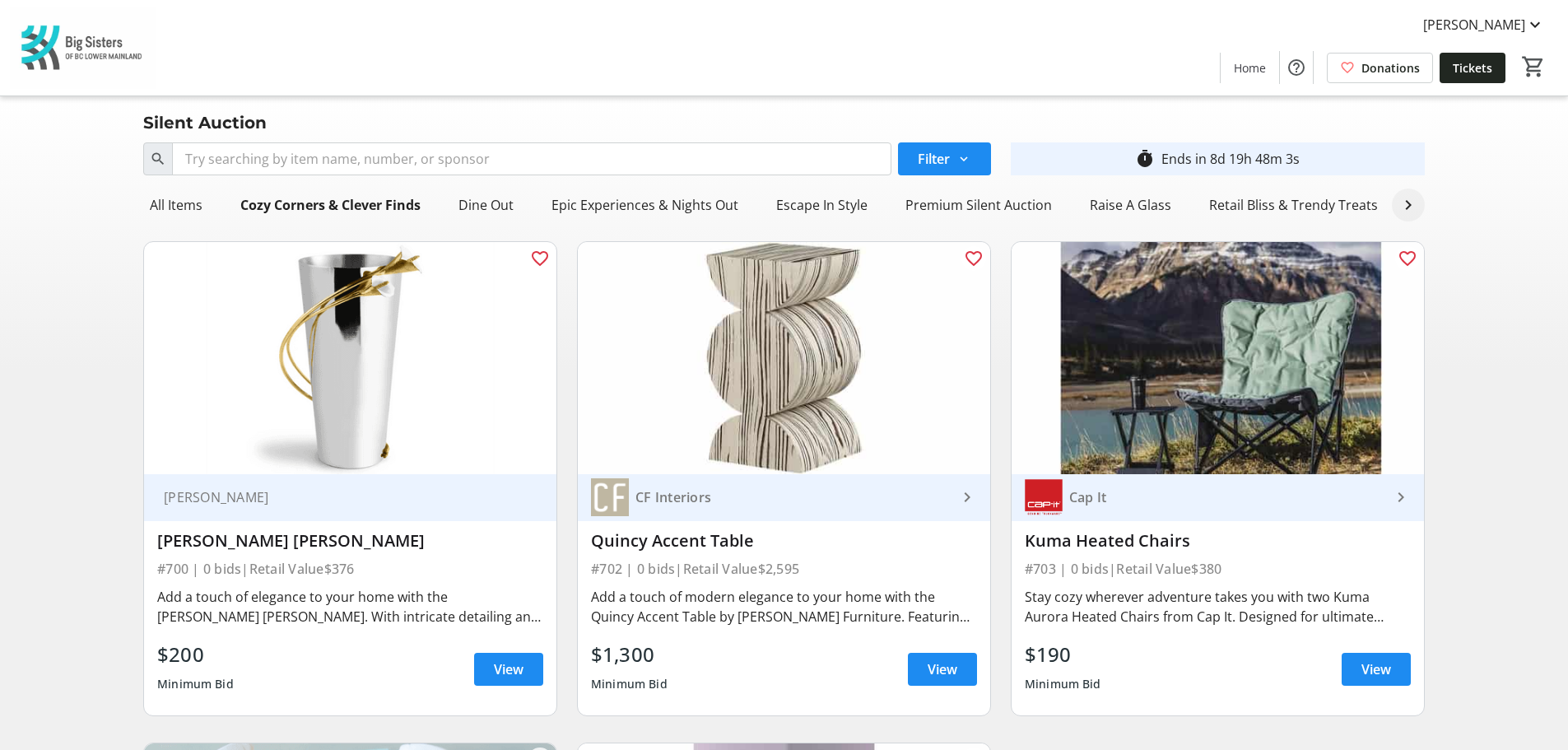
click at [1401, 222] on button at bounding box center [1408, 205] width 33 height 33
click at [1401, 209] on div "The Glow Zone" at bounding box center [1381, 205] width 106 height 33
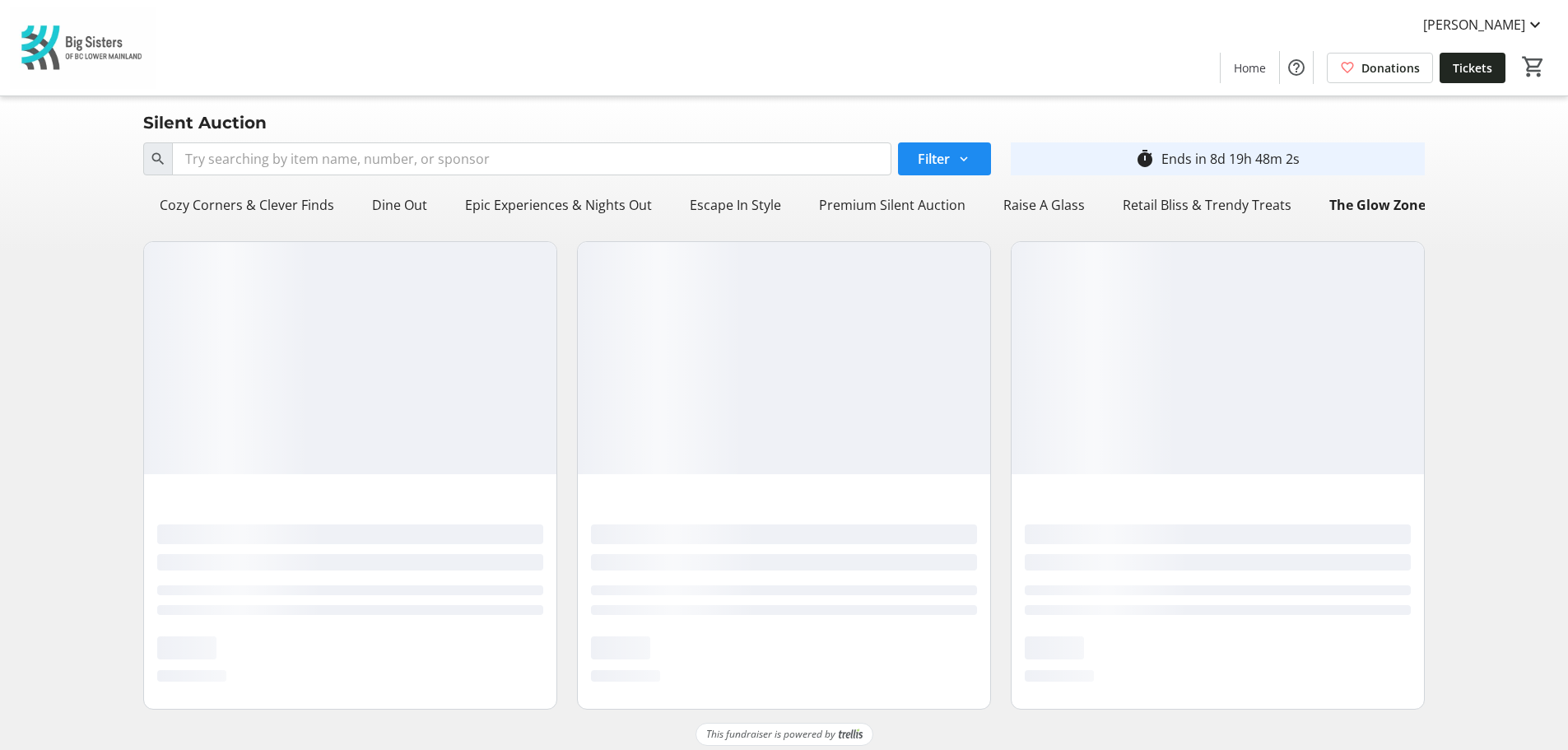
scroll to position [0, 76]
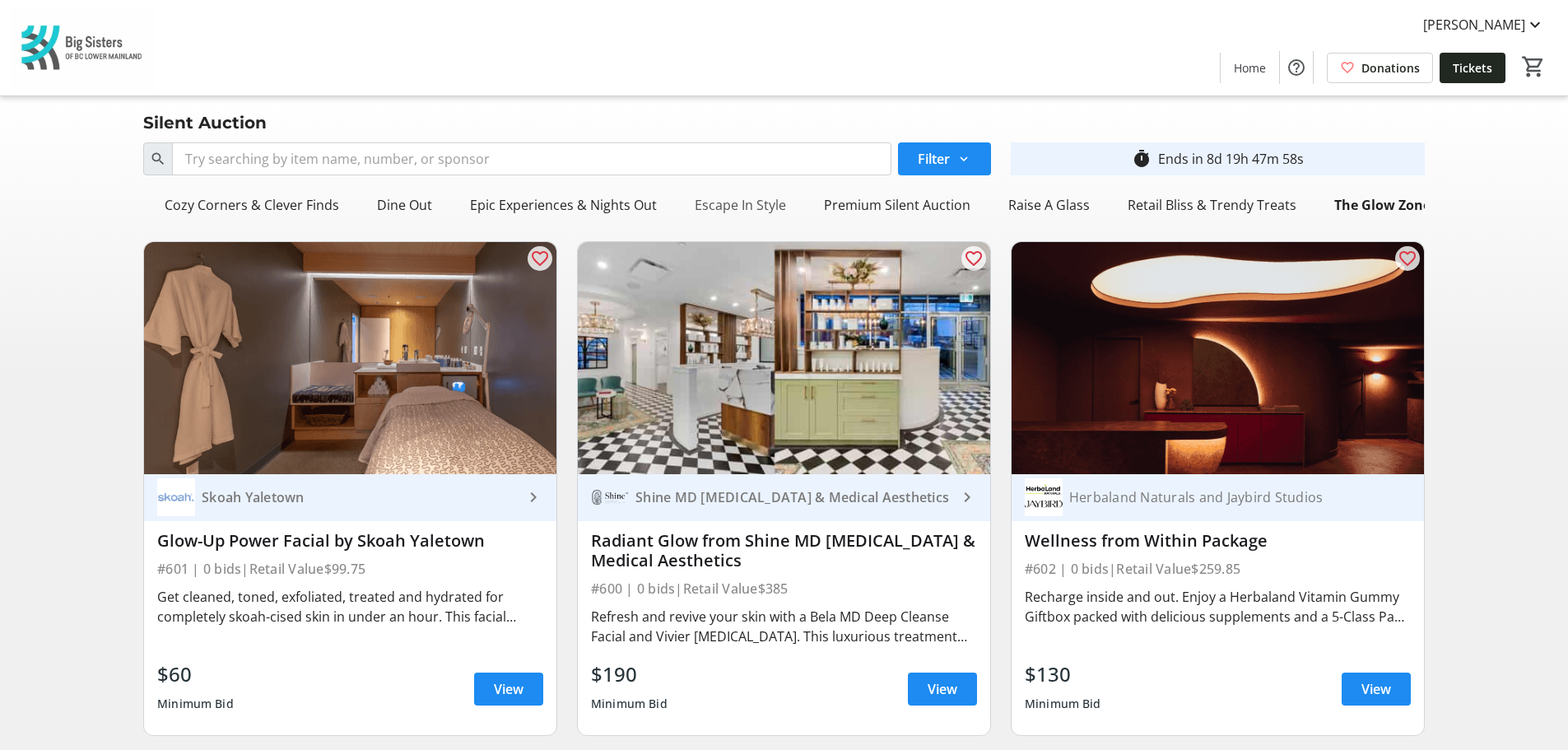
click at [748, 206] on div "Escape In Style" at bounding box center [741, 205] width 105 height 33
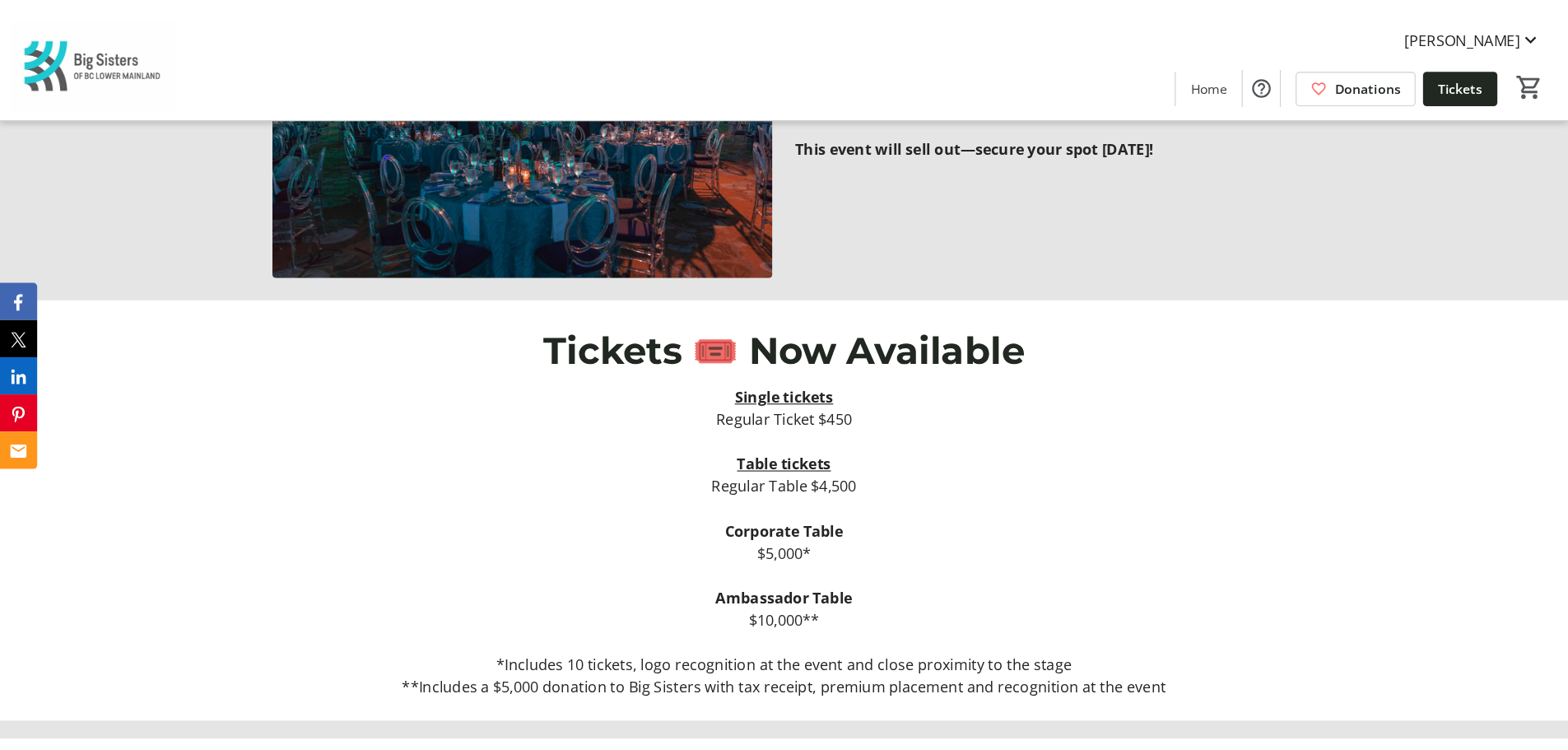
scroll to position [823, 0]
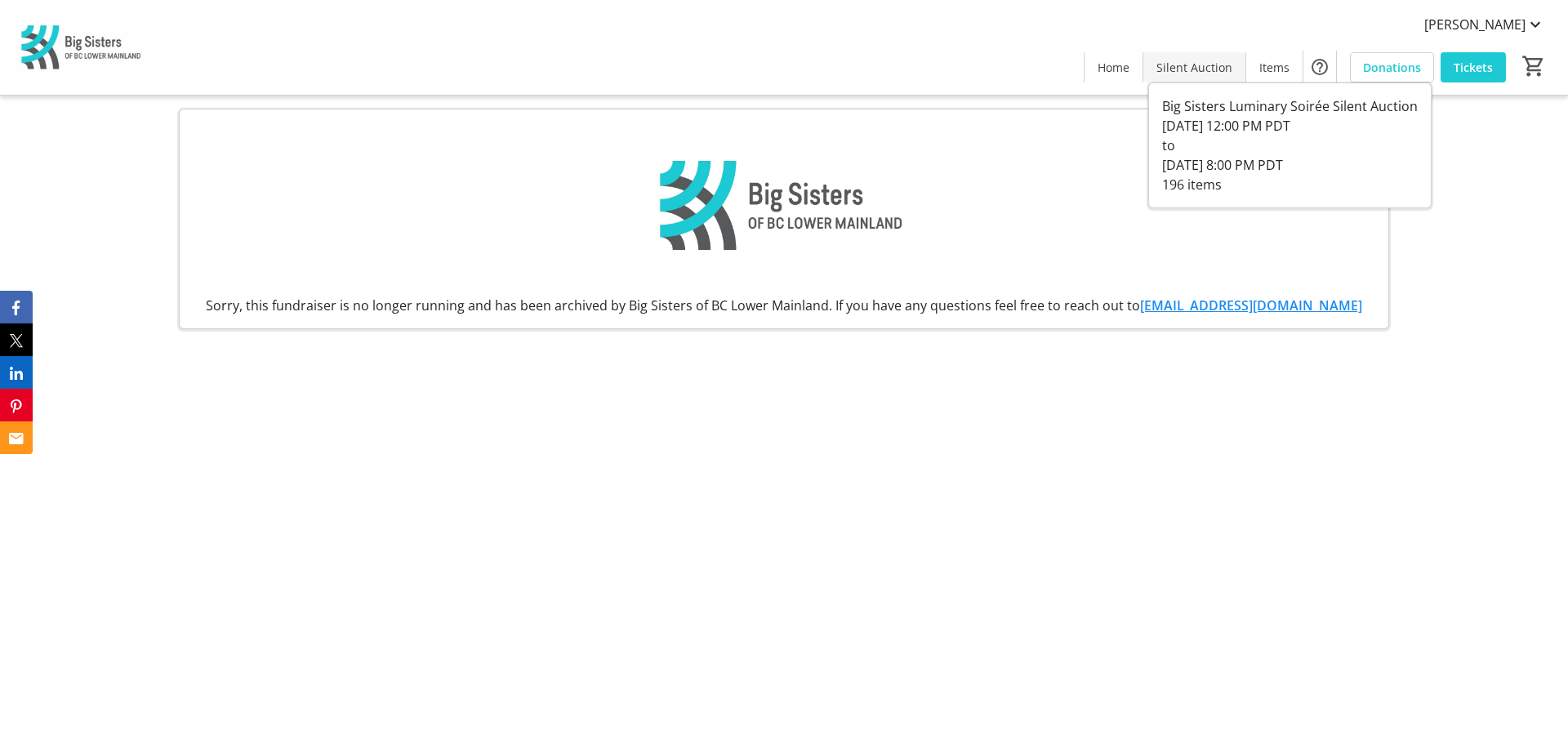
click at [1192, 70] on span "Silent Auction" at bounding box center [1194, 67] width 76 height 17
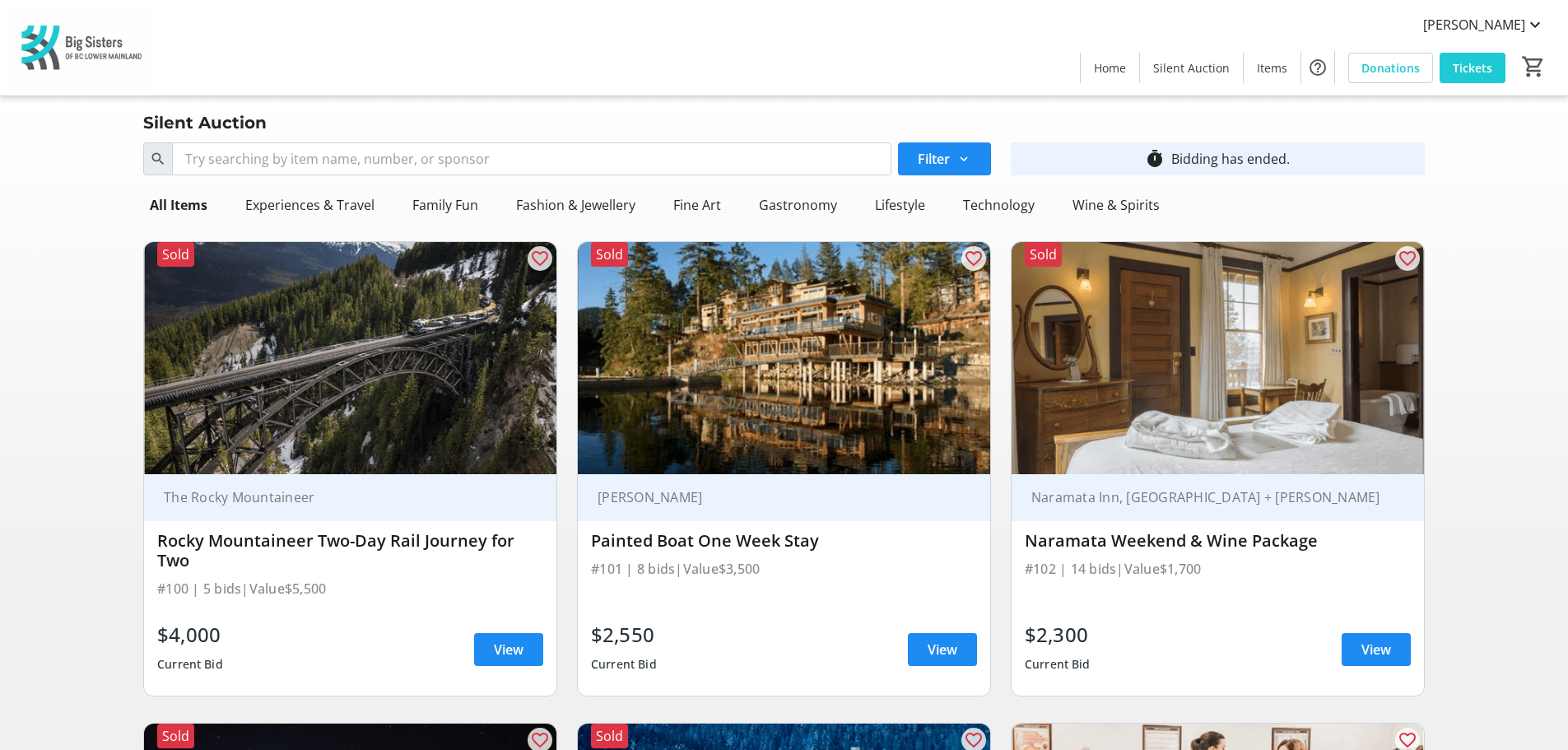
click at [582, 538] on div "[PERSON_NAME] Painted Boat One Week Stay #101 | 8 bids | Value $3,500 $2,550 Cu…" at bounding box center [784, 584] width 413 height 222
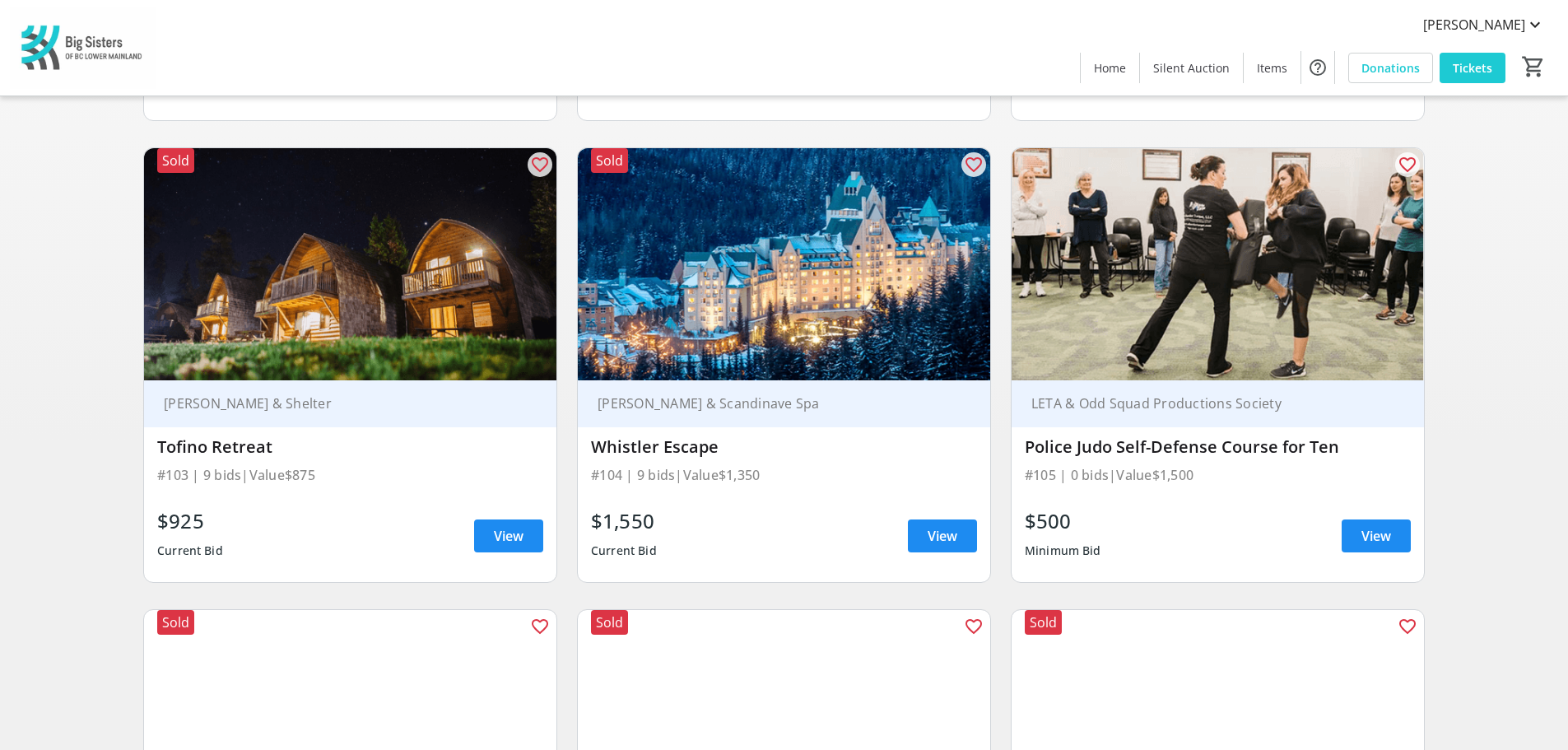
scroll to position [165, 0]
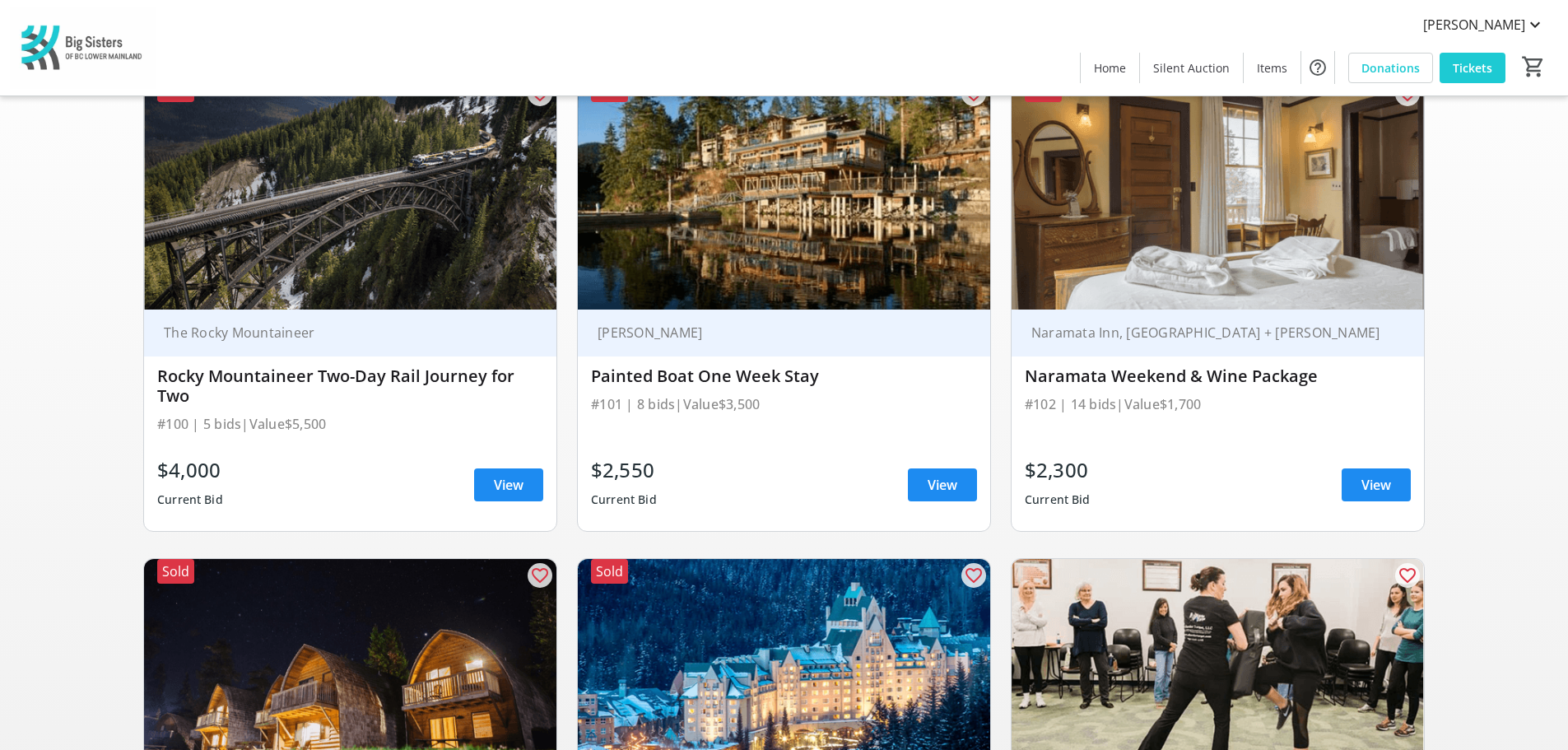
drag, startPoint x: 166, startPoint y: 374, endPoint x: 206, endPoint y: 392, distance: 43.9
click at [206, 392] on div "Rocky Mountaineer Two-Day Rail Journey for Two" at bounding box center [350, 386] width 386 height 39
click at [682, 395] on div "#101 | 8 bids | Value $3,500" at bounding box center [784, 404] width 386 height 23
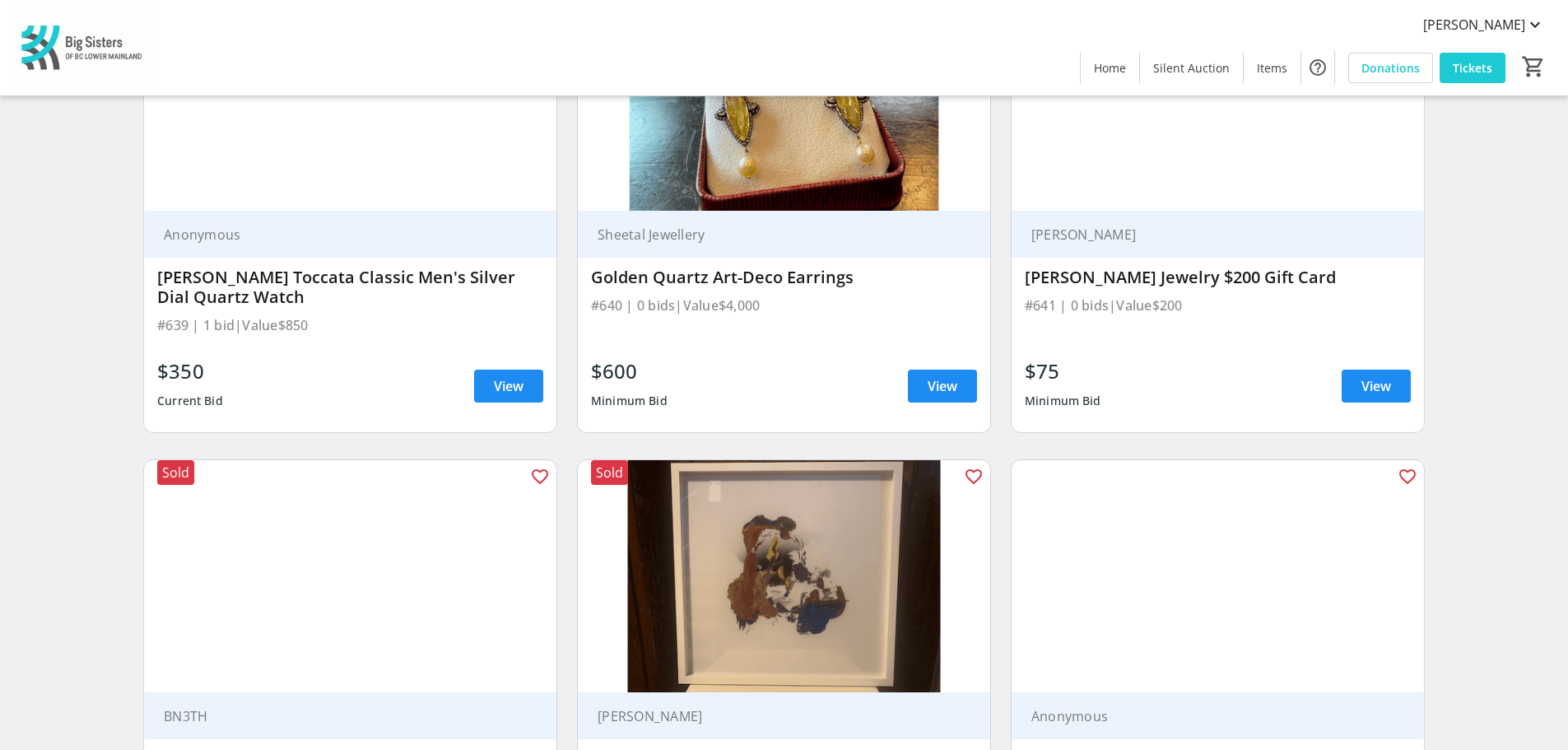
scroll to position [25101, 0]
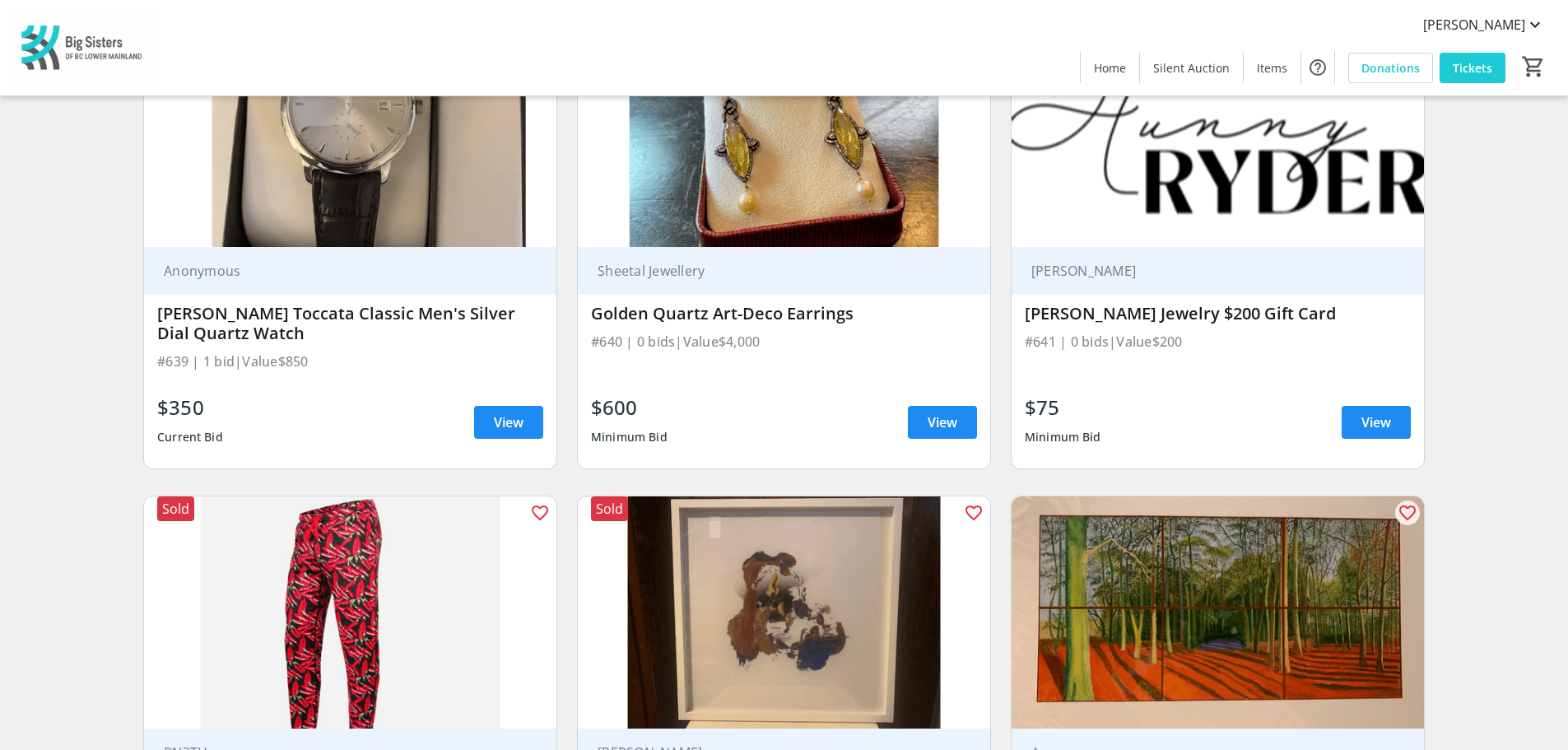
drag, startPoint x: 712, startPoint y: 260, endPoint x: 780, endPoint y: 269, distance: 68.6
click at [780, 330] on div "#640 | 0 bids | Value $4,000" at bounding box center [784, 341] width 386 height 23
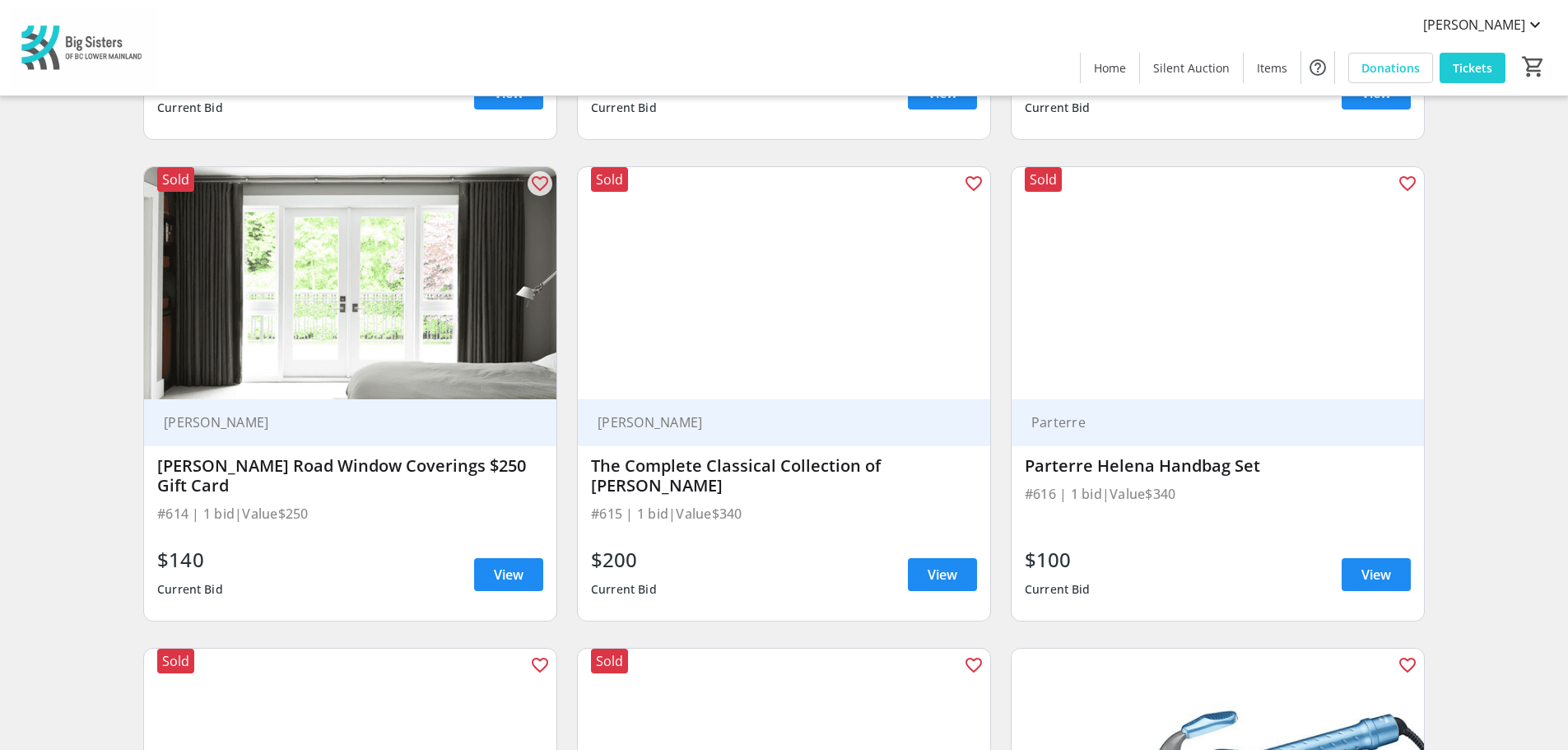
scroll to position [13498, 0]
